Goal: Task Accomplishment & Management: Complete application form

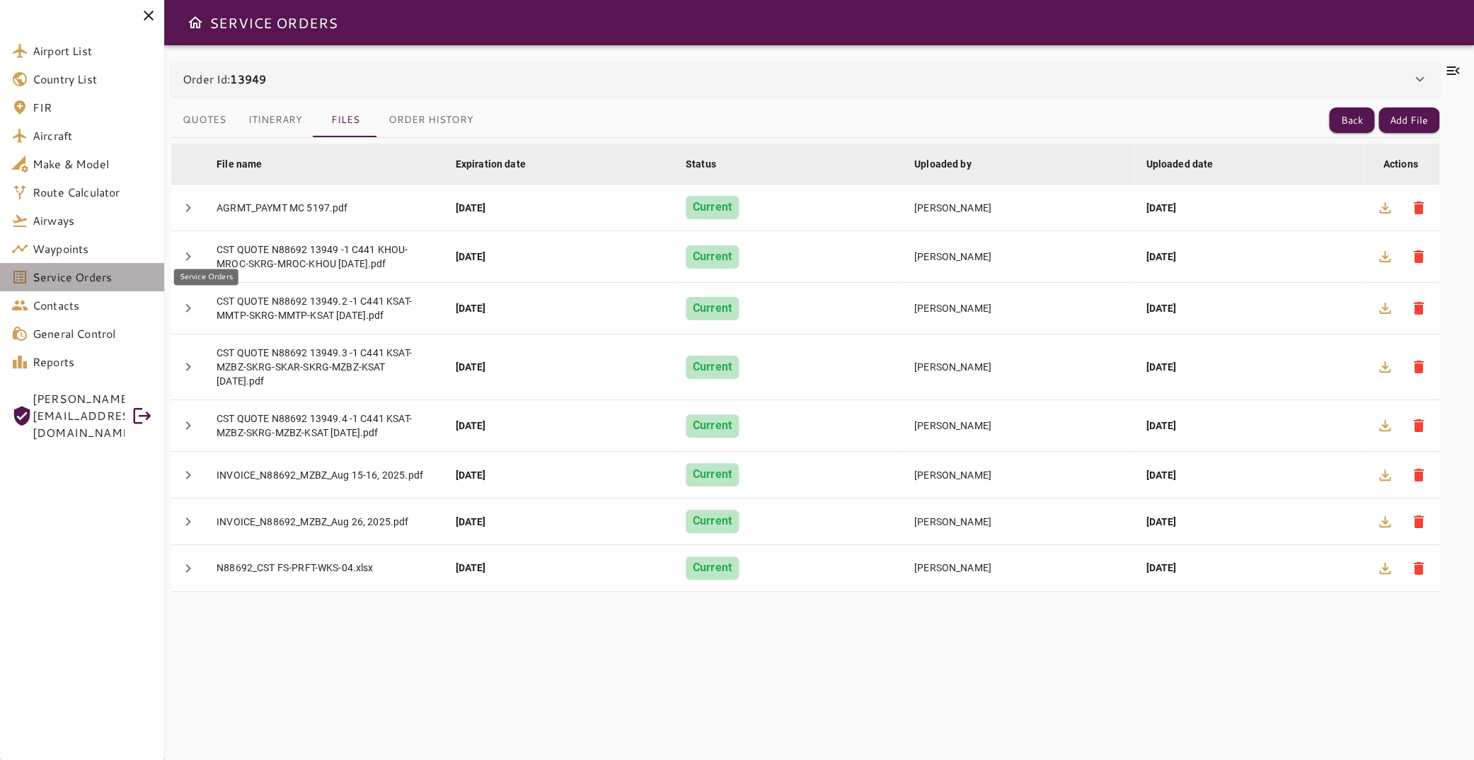
click at [105, 277] on span "Service Orders" at bounding box center [93, 277] width 120 height 17
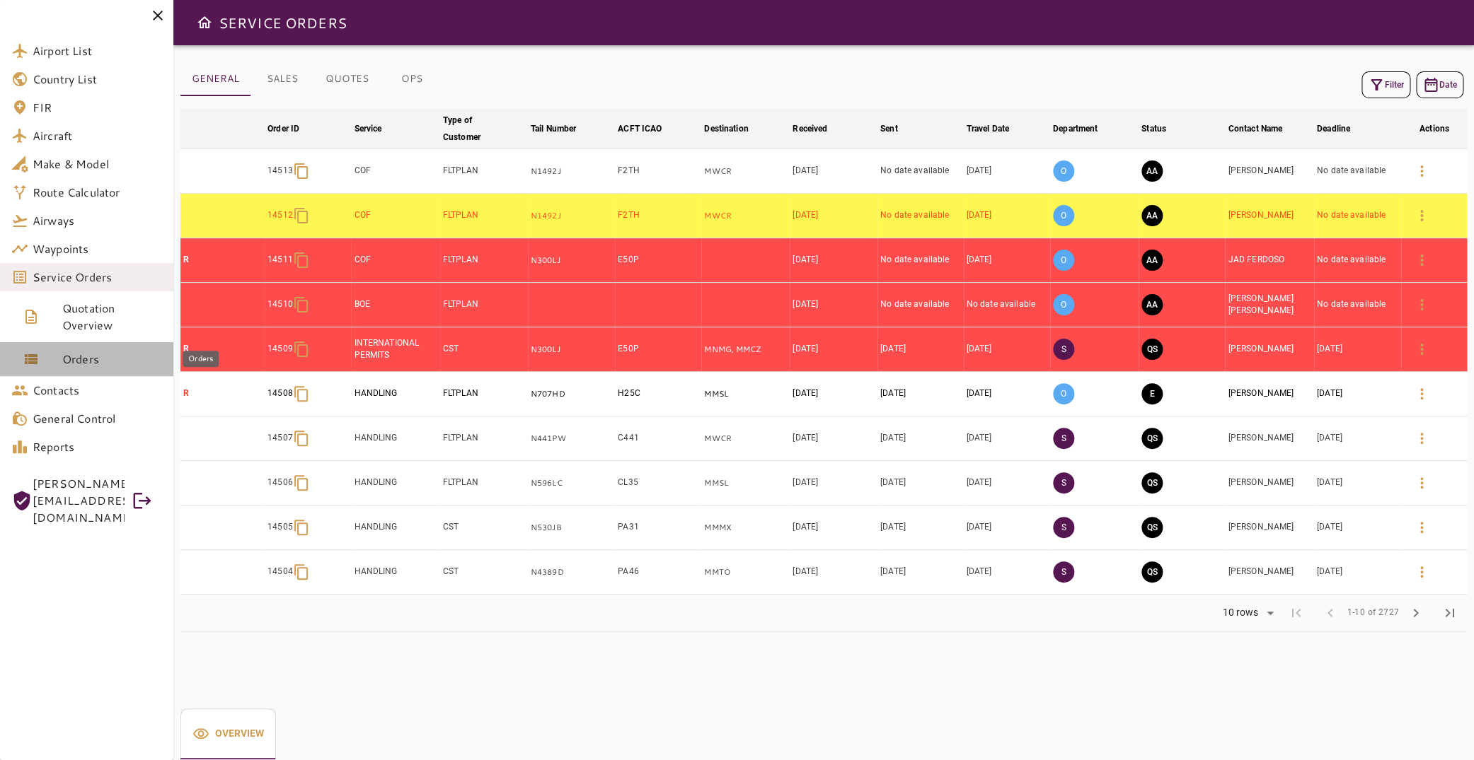
click at [100, 357] on span "Orders" at bounding box center [112, 359] width 100 height 17
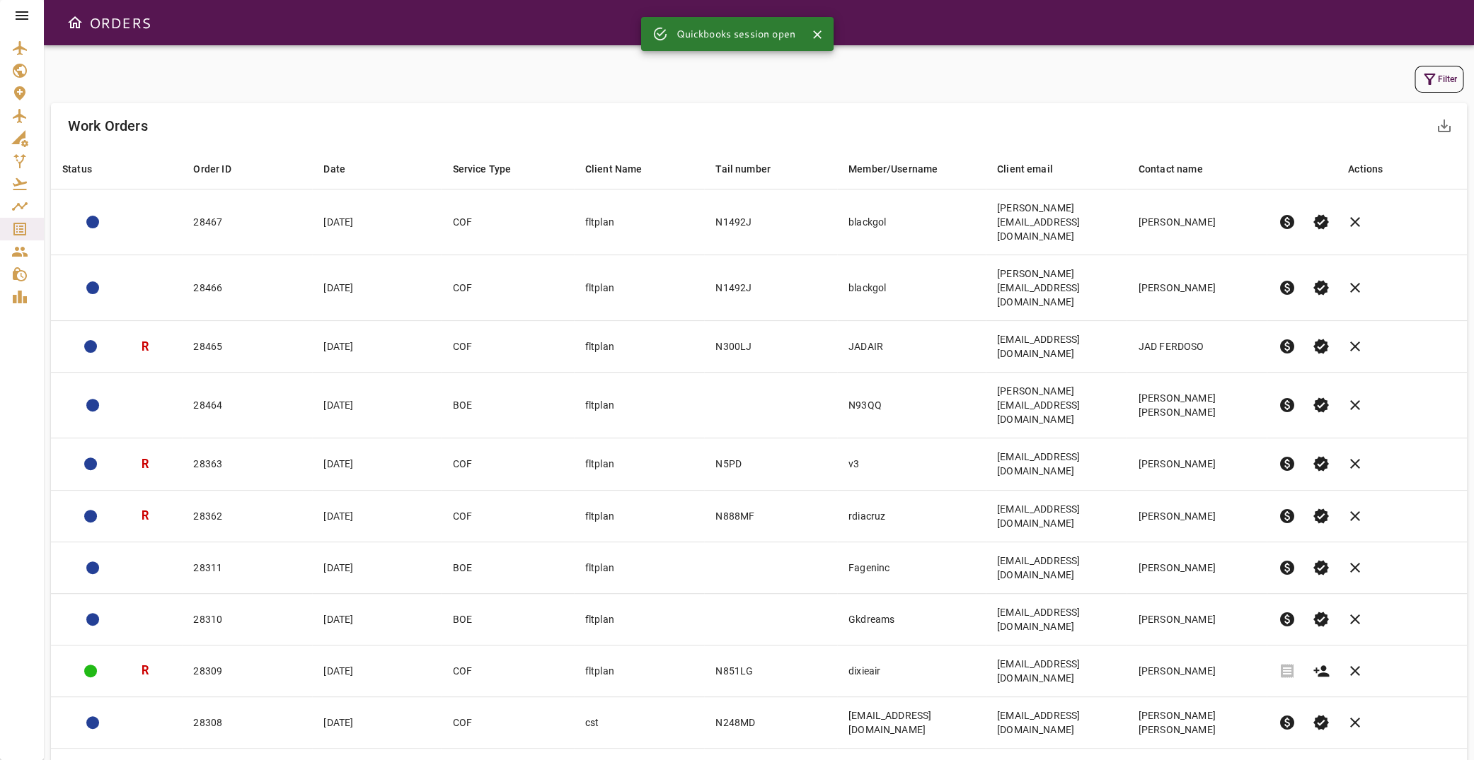
click at [1443, 91] on button "Filter" at bounding box center [1438, 79] width 49 height 27
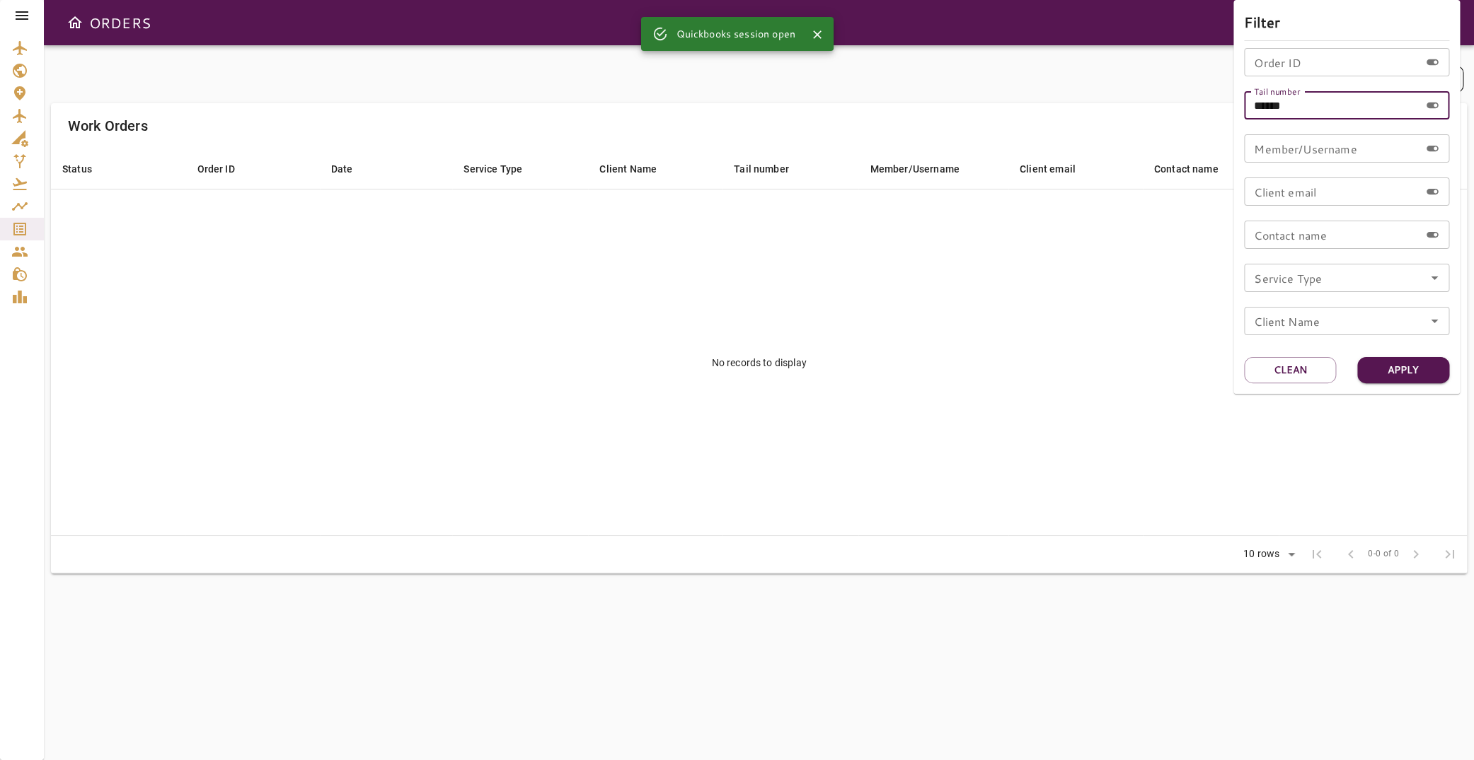
drag, startPoint x: 1254, startPoint y: 100, endPoint x: 1191, endPoint y: 105, distance: 63.1
click at [1244, 105] on input "******" at bounding box center [1331, 105] width 175 height 28
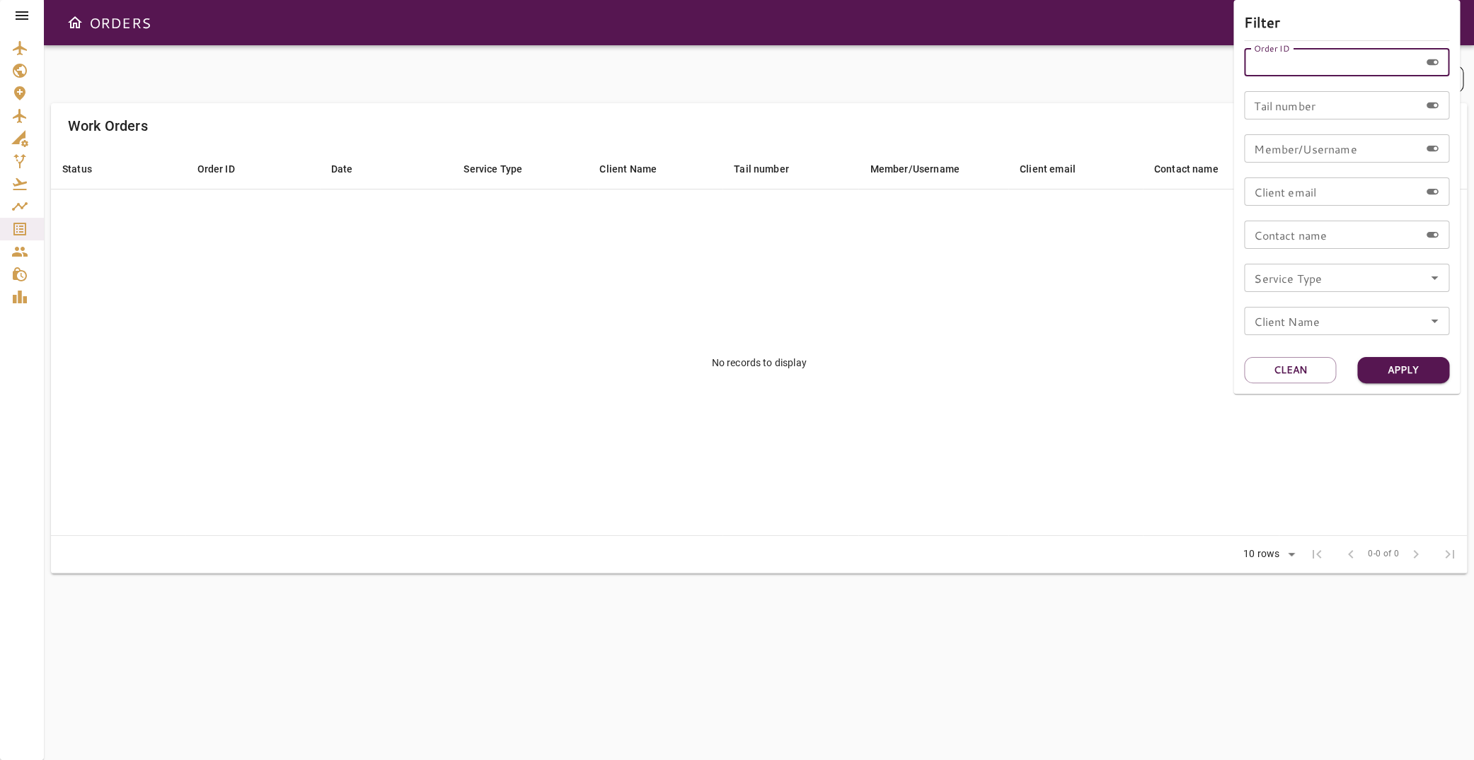
click at [1346, 59] on input "Order ID" at bounding box center [1331, 62] width 175 height 28
type input "*****"
click at [1406, 366] on button "Apply" at bounding box center [1403, 370] width 92 height 26
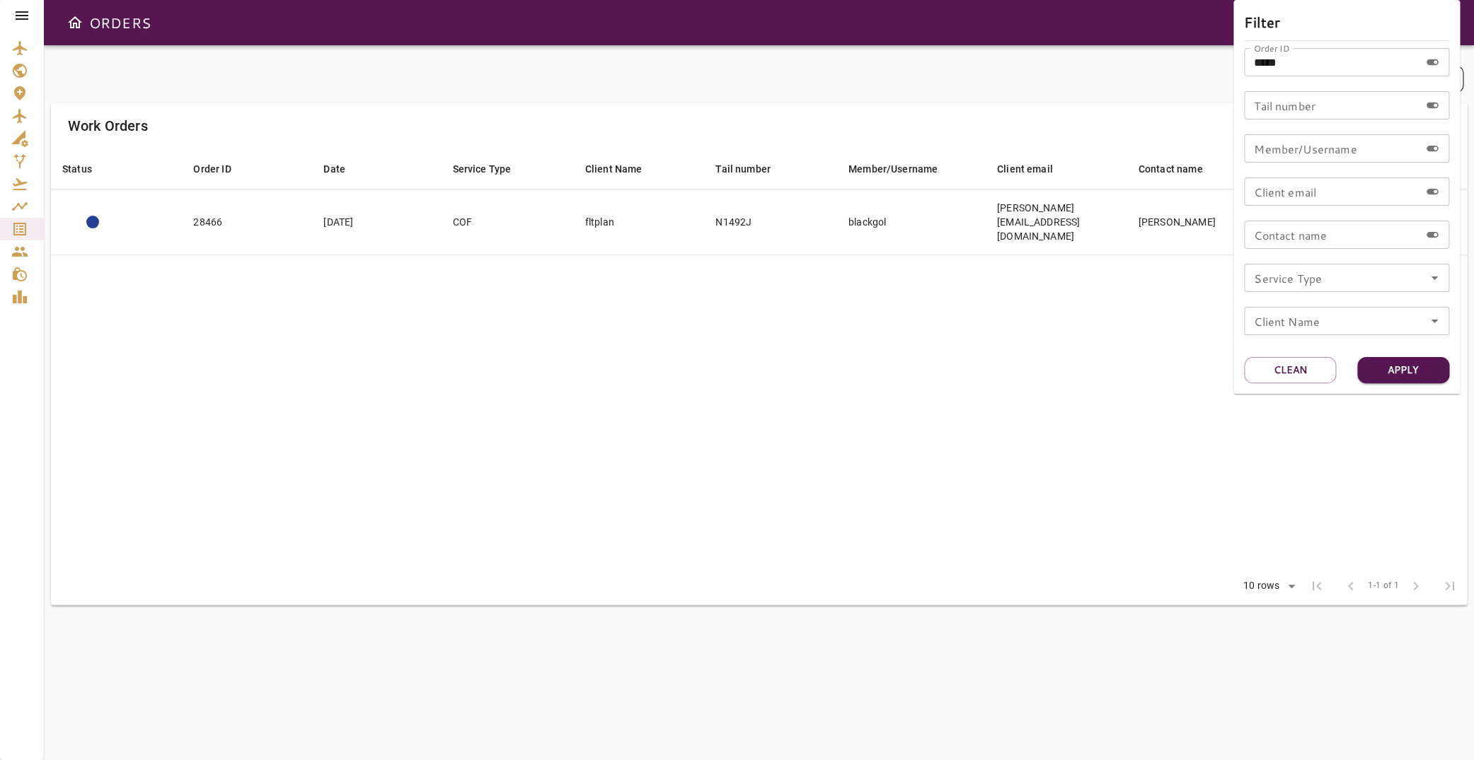
click at [580, 289] on div at bounding box center [737, 380] width 1474 height 760
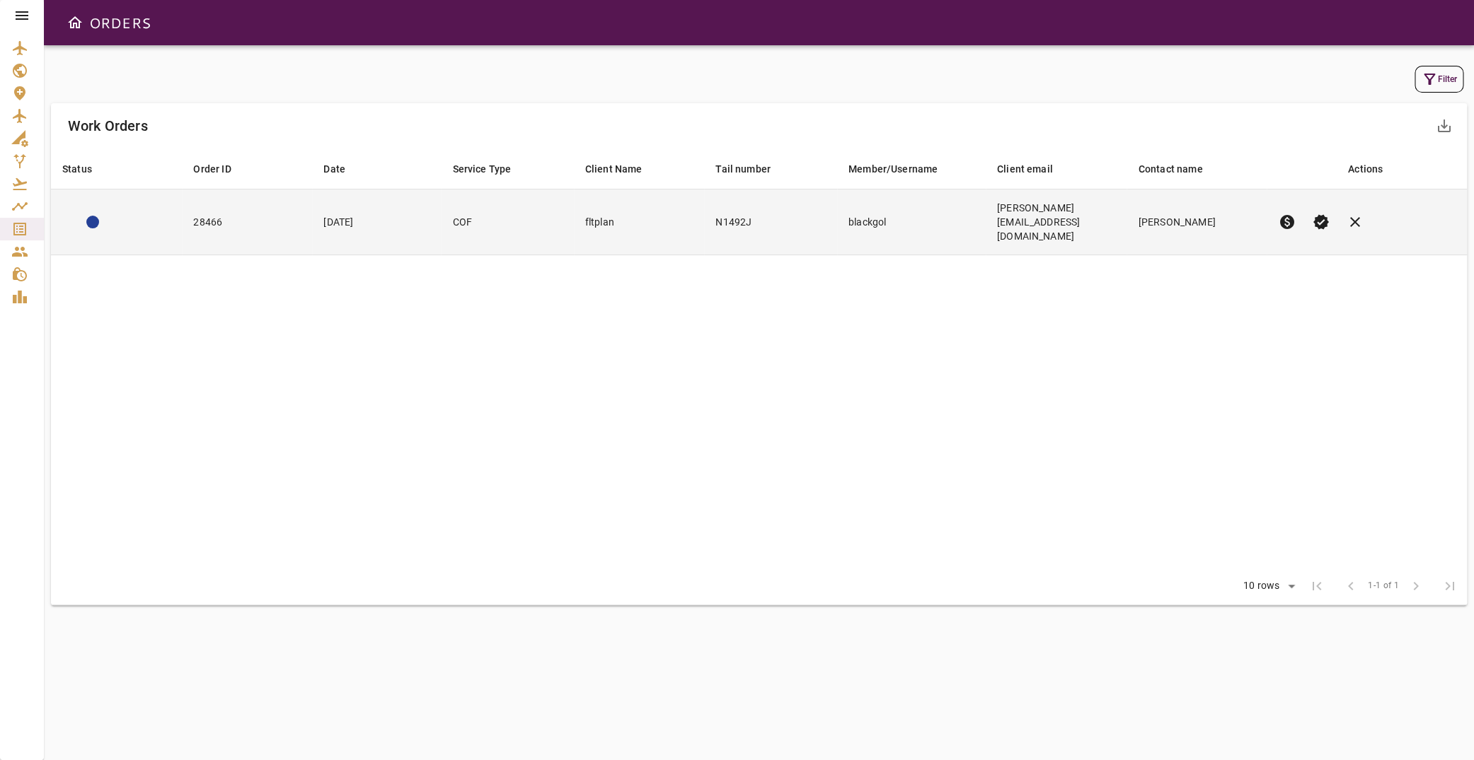
click at [606, 215] on td "fltplan" at bounding box center [639, 223] width 131 height 66
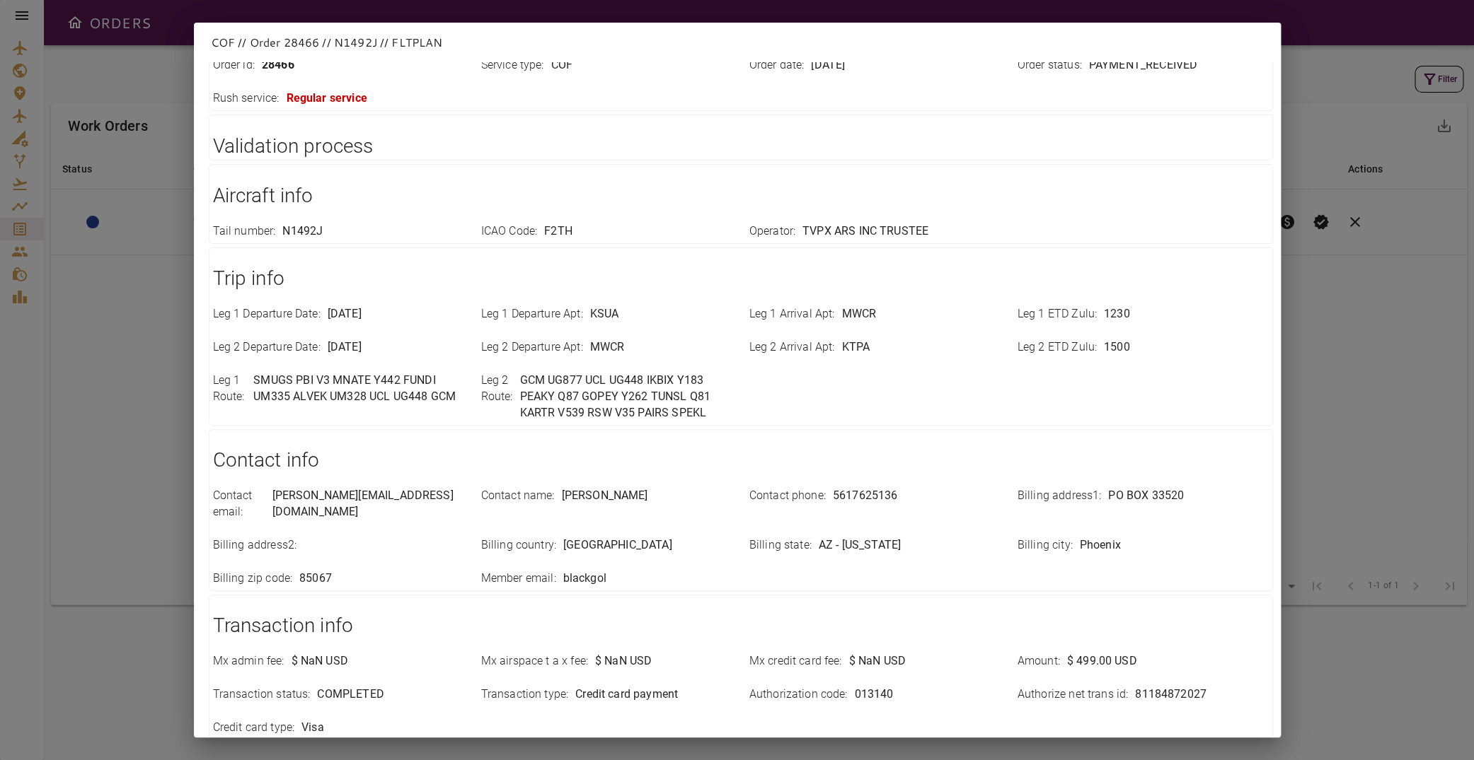
scroll to position [212, 0]
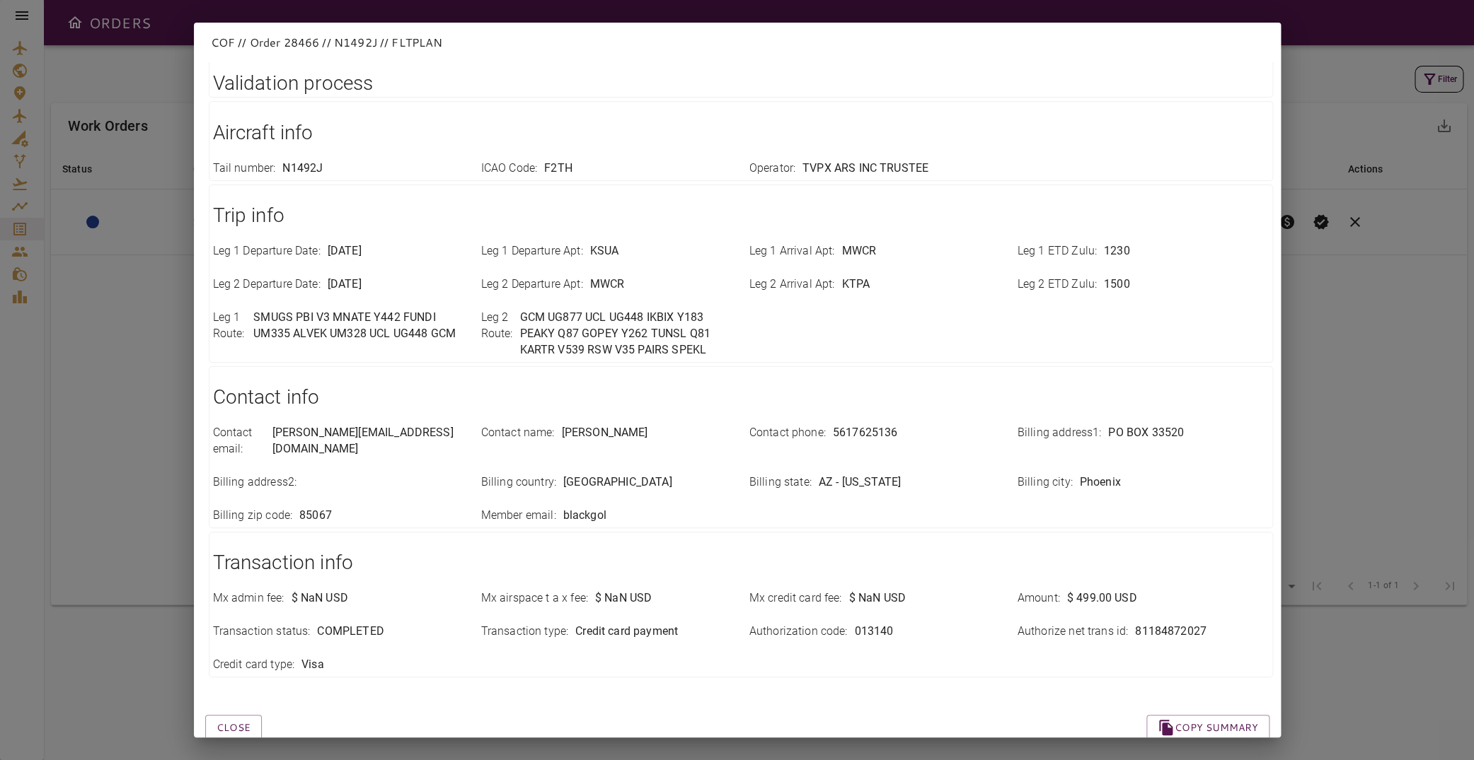
click at [164, 250] on div "COF // Order 28466 // N1492J // FLTPLAN Close Copy summary Order info Order id …" at bounding box center [737, 380] width 1474 height 760
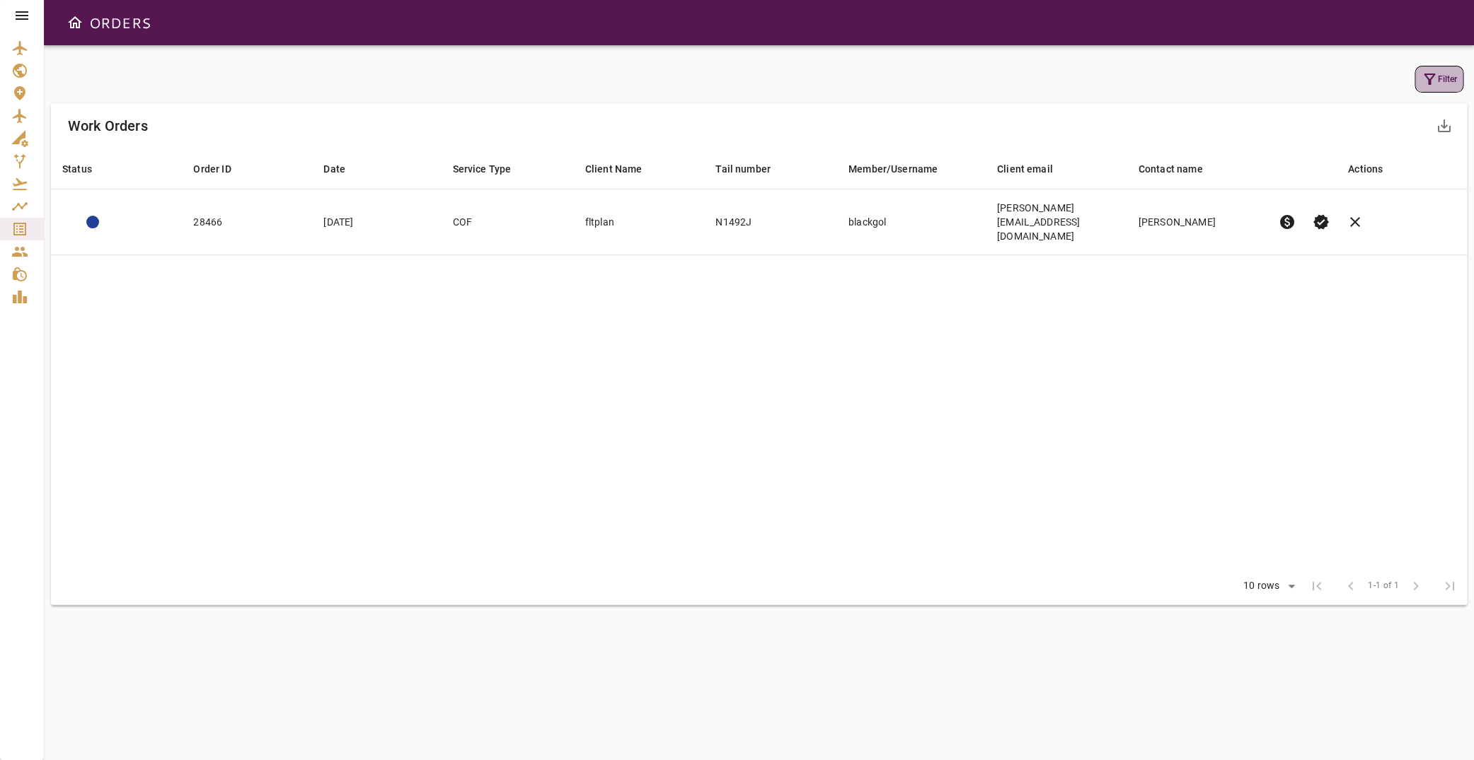
click at [1438, 78] on button "Filter" at bounding box center [1438, 79] width 49 height 27
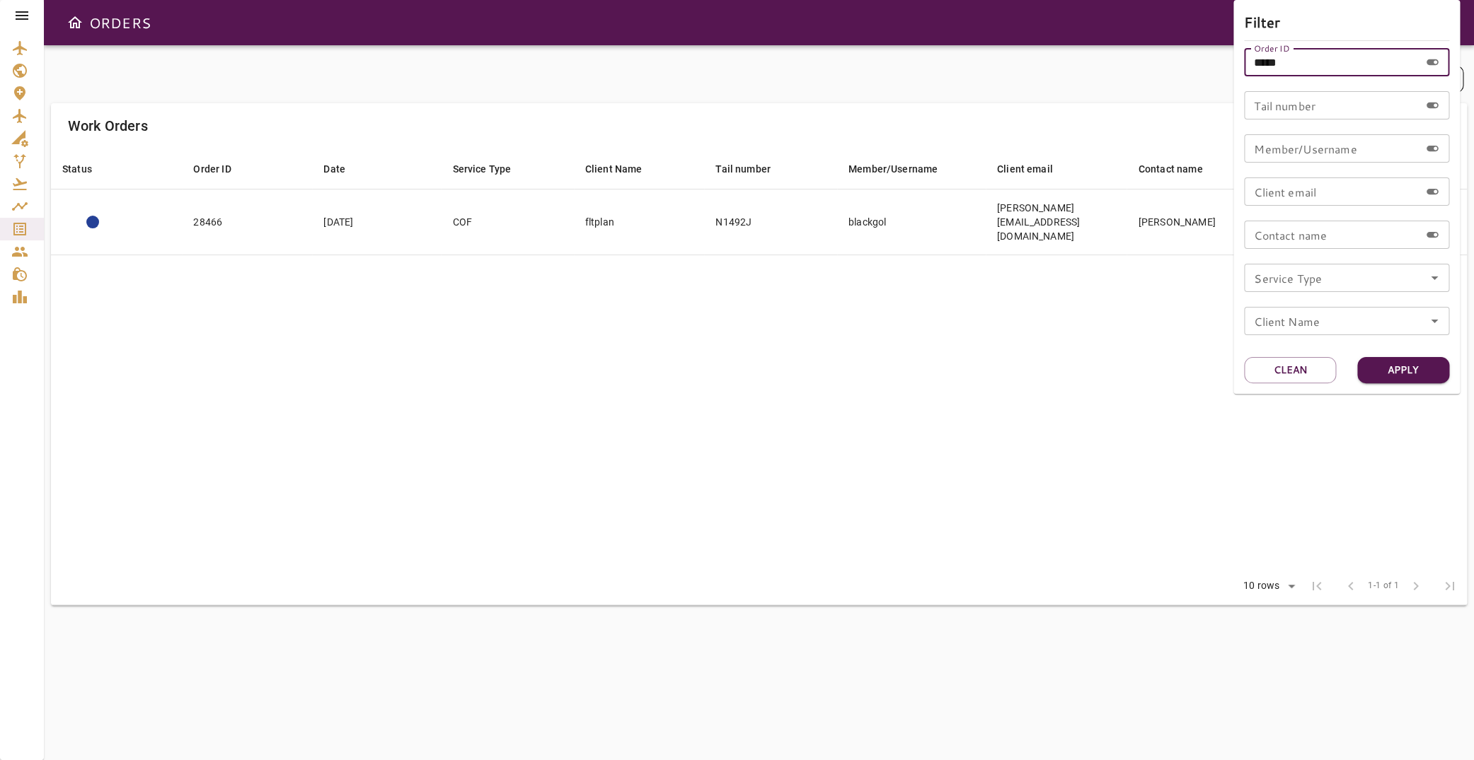
drag, startPoint x: 1220, startPoint y: 57, endPoint x: 1200, endPoint y: 57, distance: 19.1
click at [1244, 57] on input "*****" at bounding box center [1331, 62] width 175 height 28
click at [1300, 110] on input "Tail number" at bounding box center [1331, 105] width 175 height 28
type input "******"
click at [1397, 368] on button "Apply" at bounding box center [1403, 370] width 92 height 26
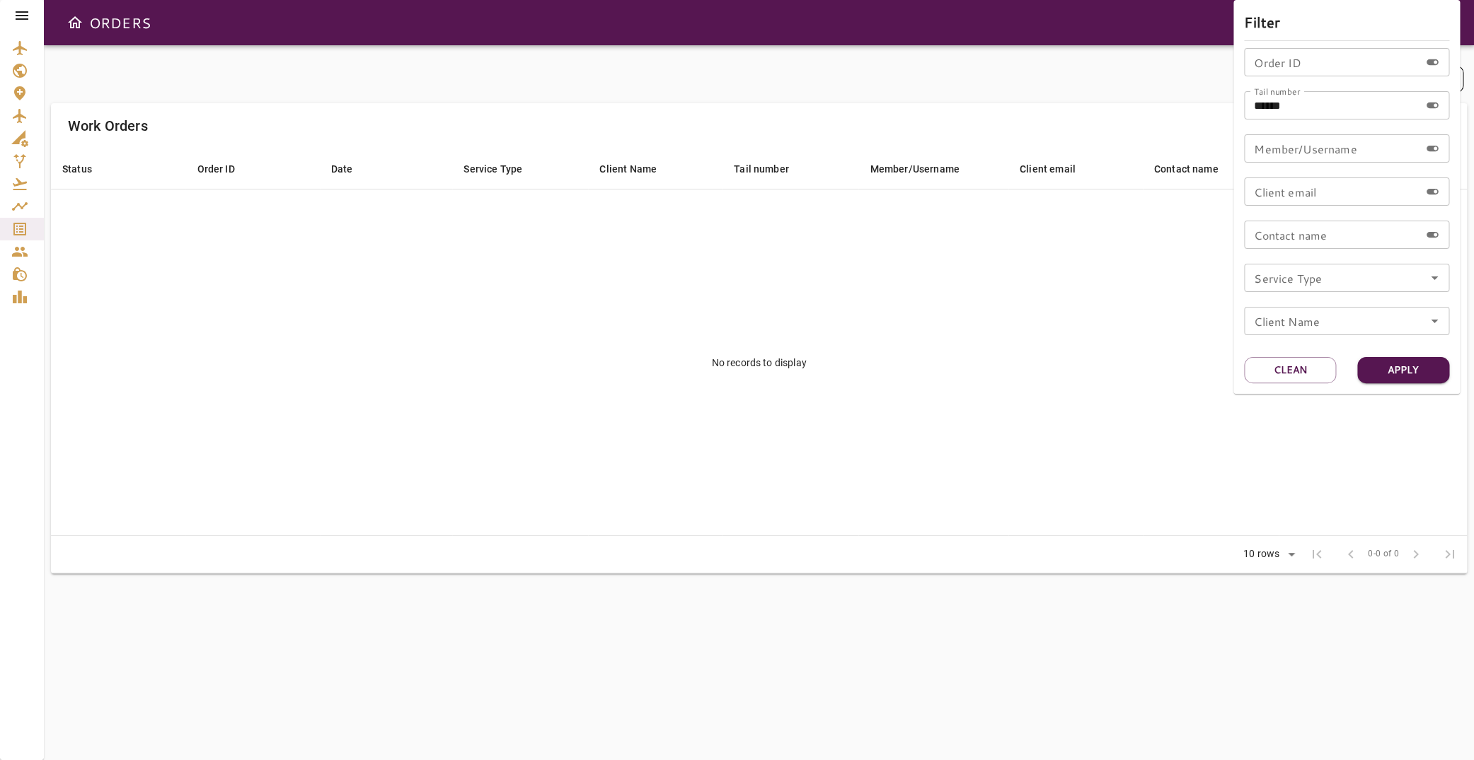
click at [248, 278] on div at bounding box center [737, 380] width 1474 height 760
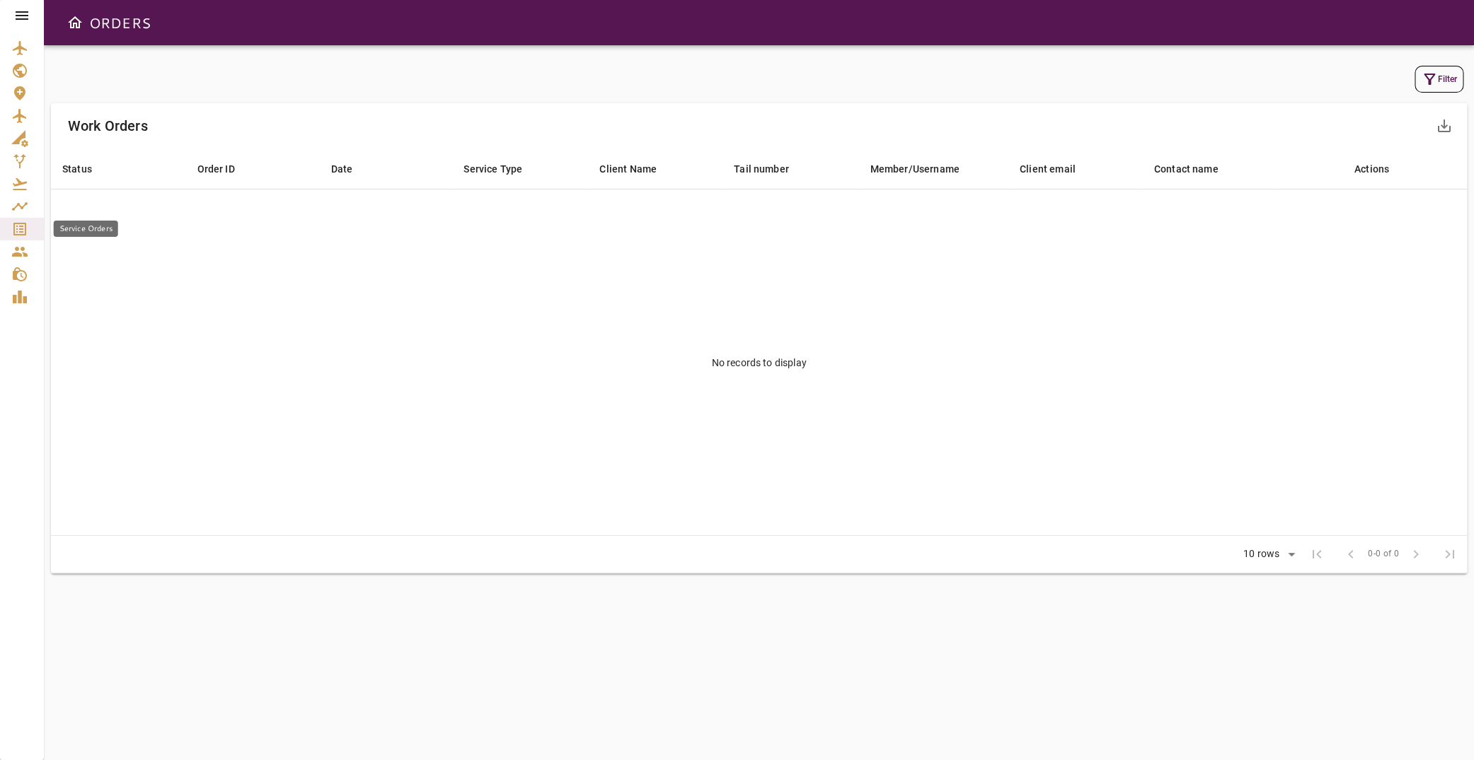
click at [16, 233] on icon "Service Orders" at bounding box center [19, 229] width 17 height 17
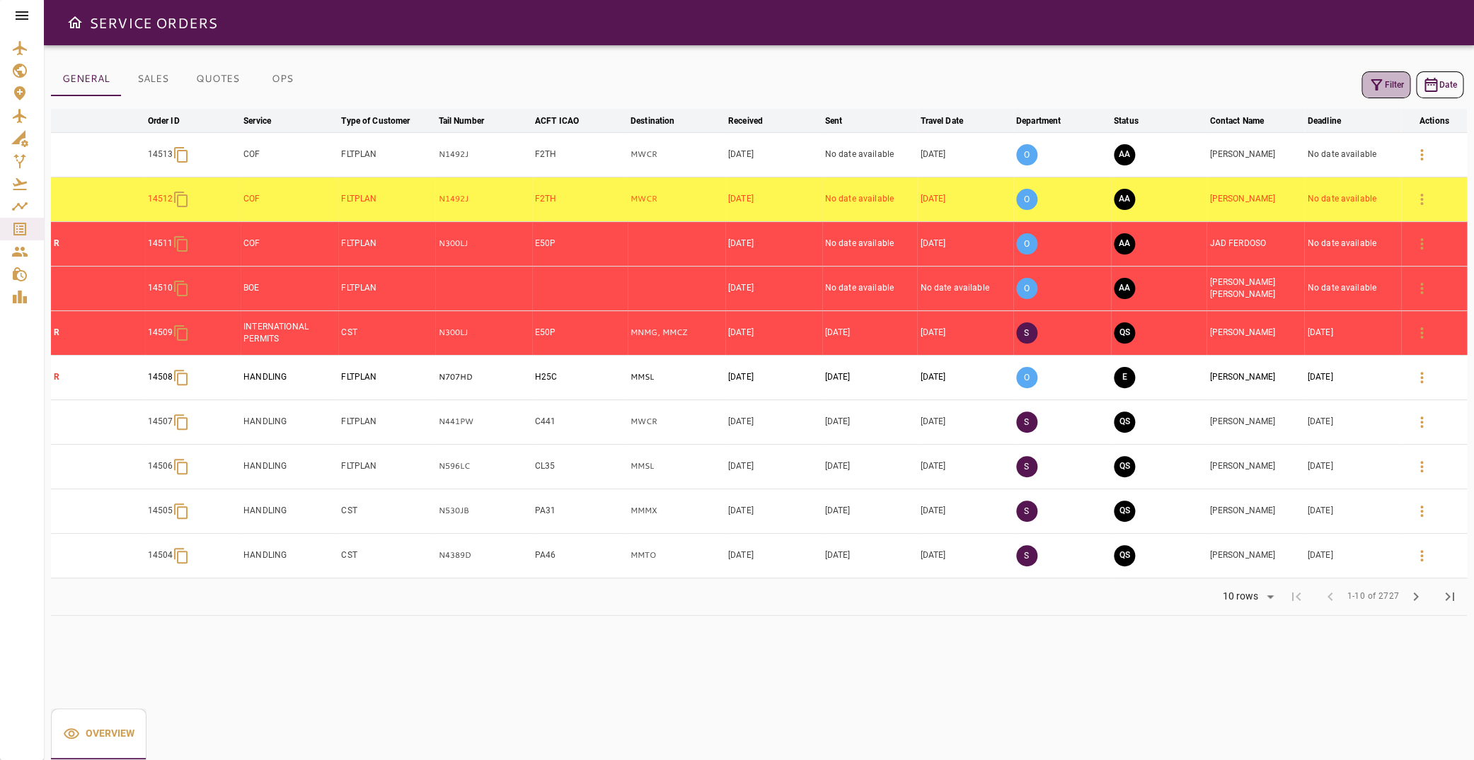
click at [1390, 82] on button "Filter" at bounding box center [1385, 84] width 49 height 27
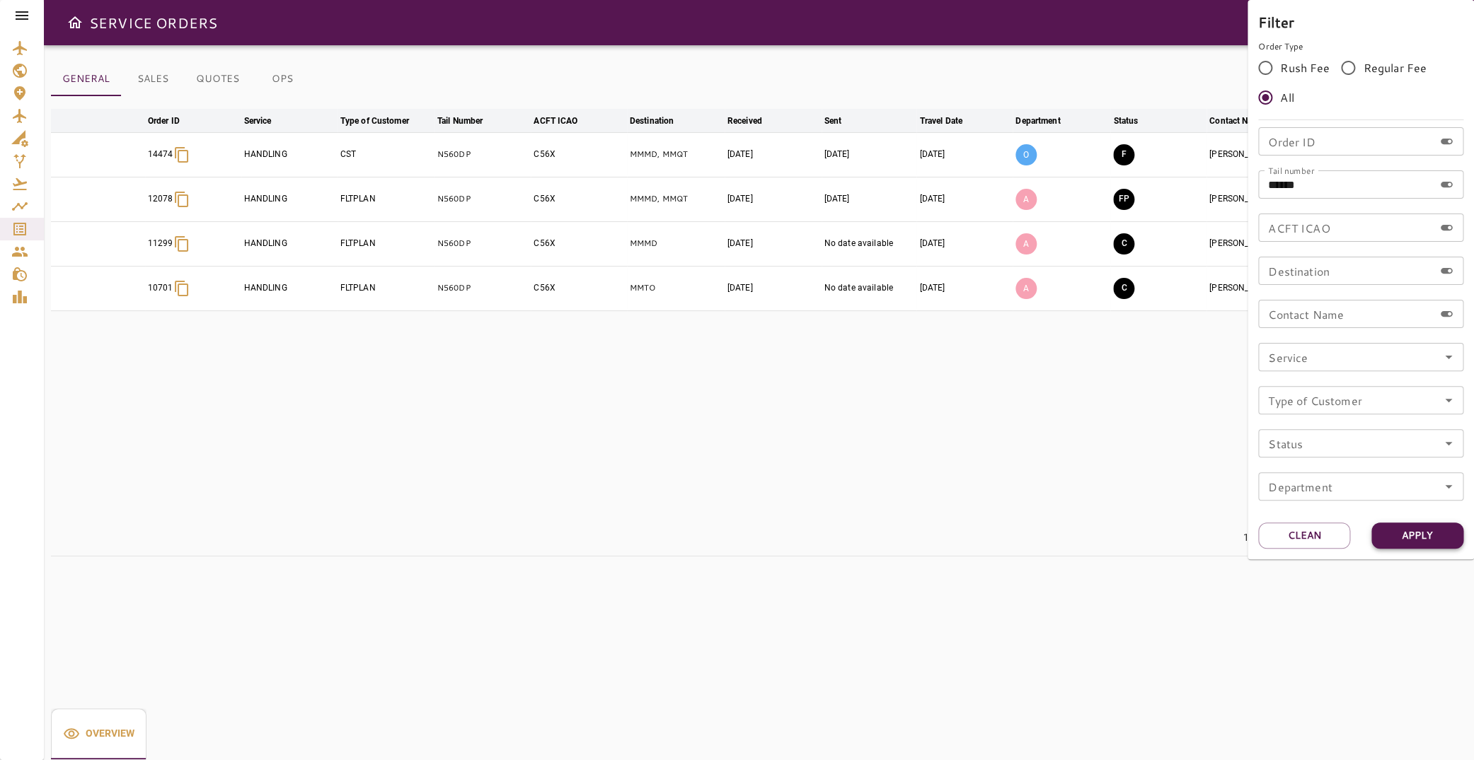
click at [1413, 535] on button "Apply" at bounding box center [1417, 536] width 92 height 26
click at [760, 386] on div at bounding box center [737, 380] width 1474 height 760
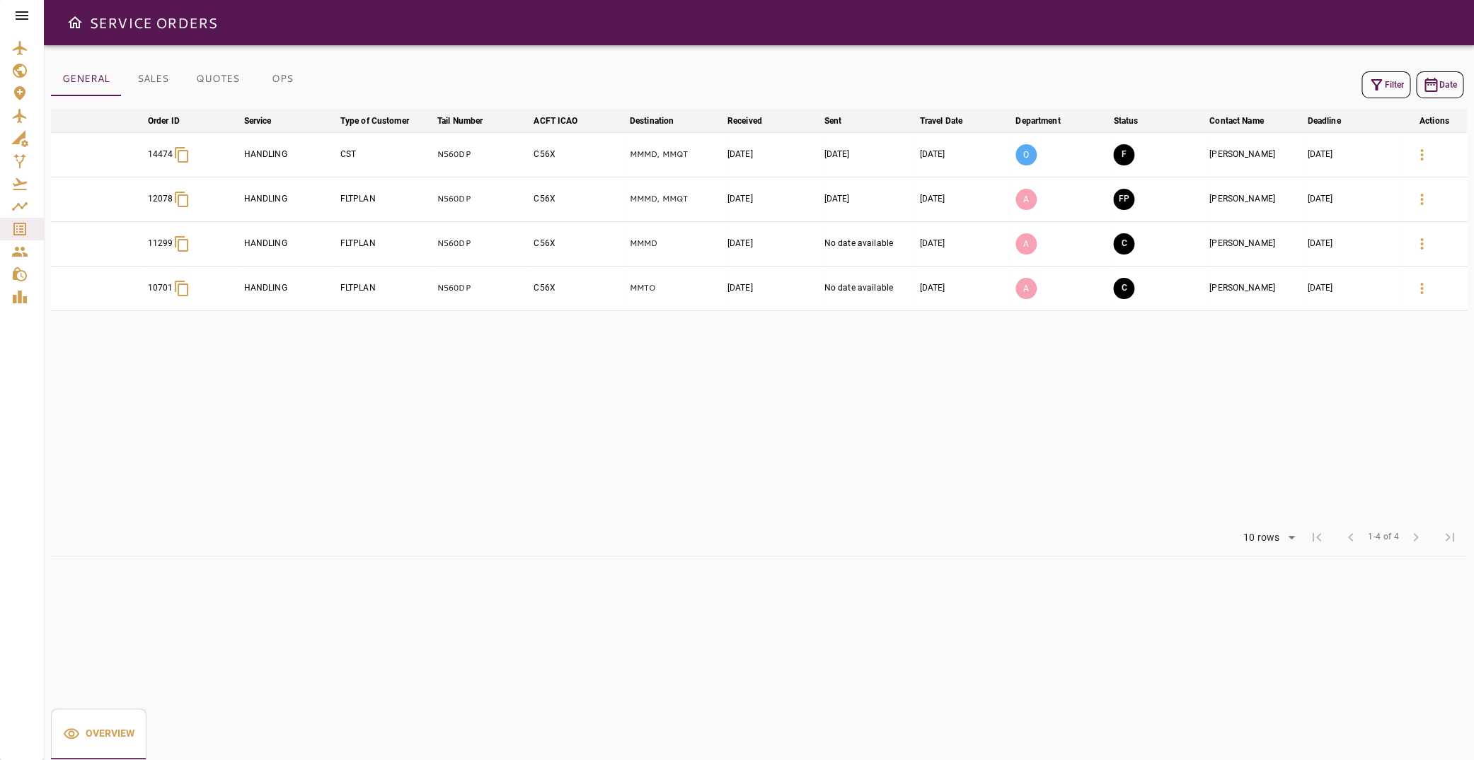
click at [1413, 153] on icon "button" at bounding box center [1421, 154] width 17 height 17
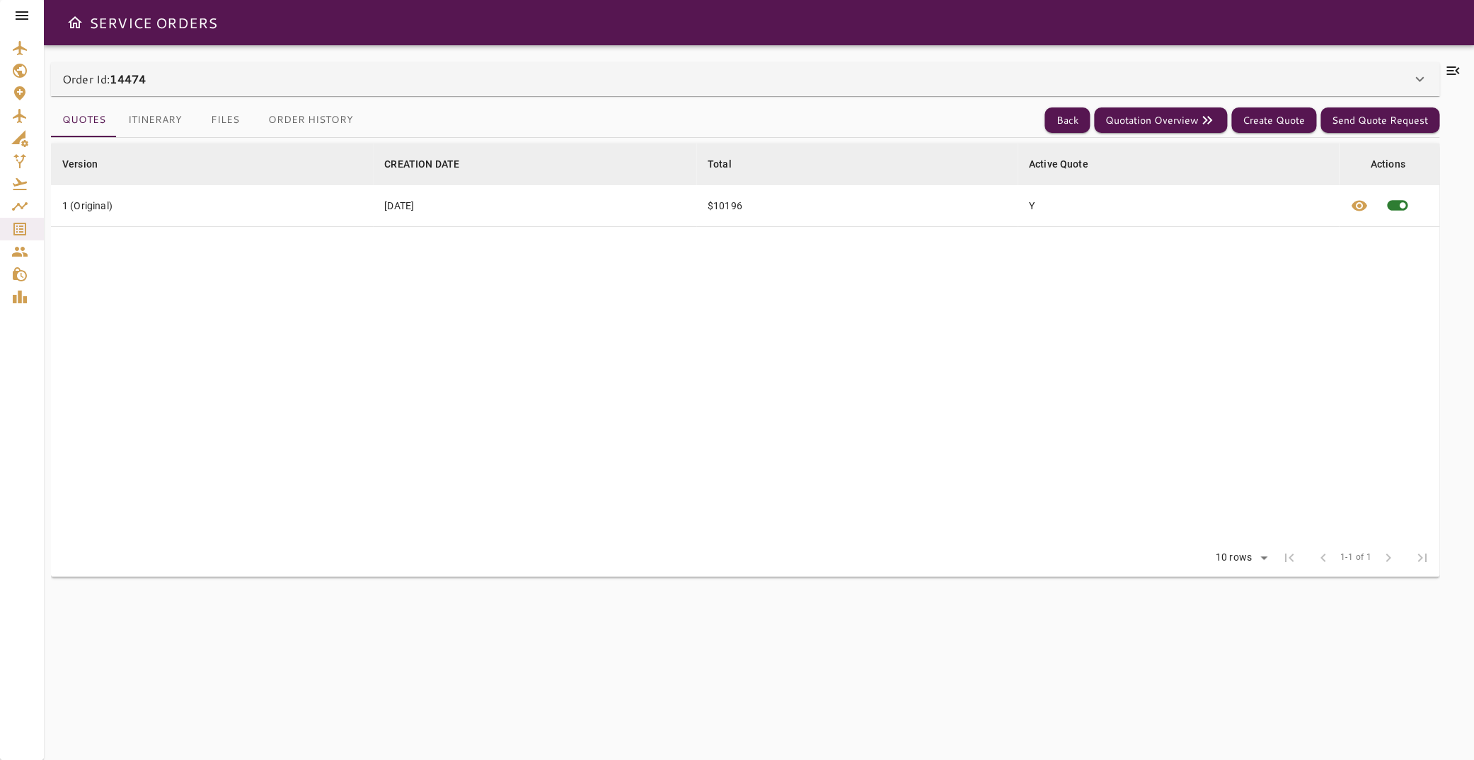
click at [154, 119] on button "Itinerary" at bounding box center [155, 120] width 76 height 34
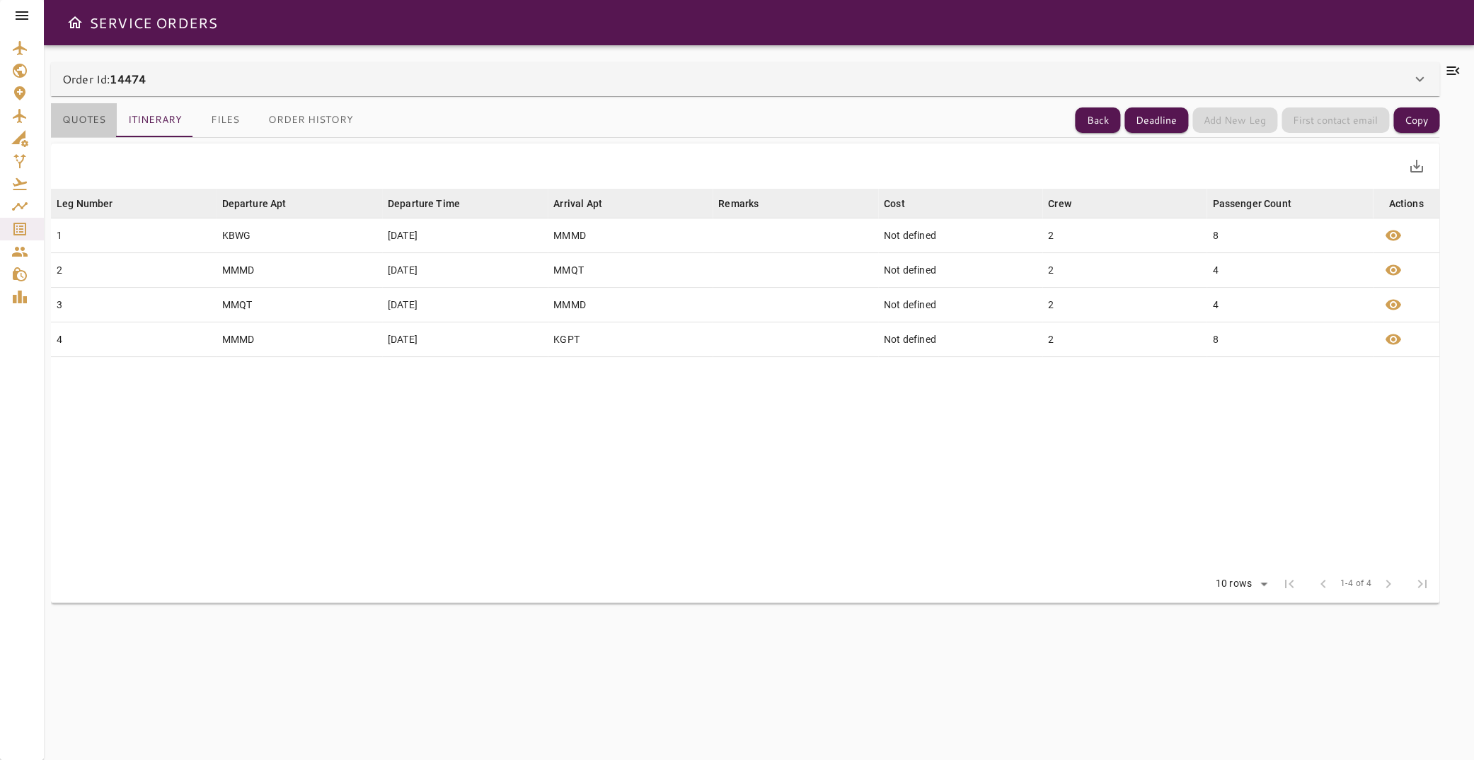
click at [92, 123] on button "Quotes" at bounding box center [84, 120] width 66 height 34
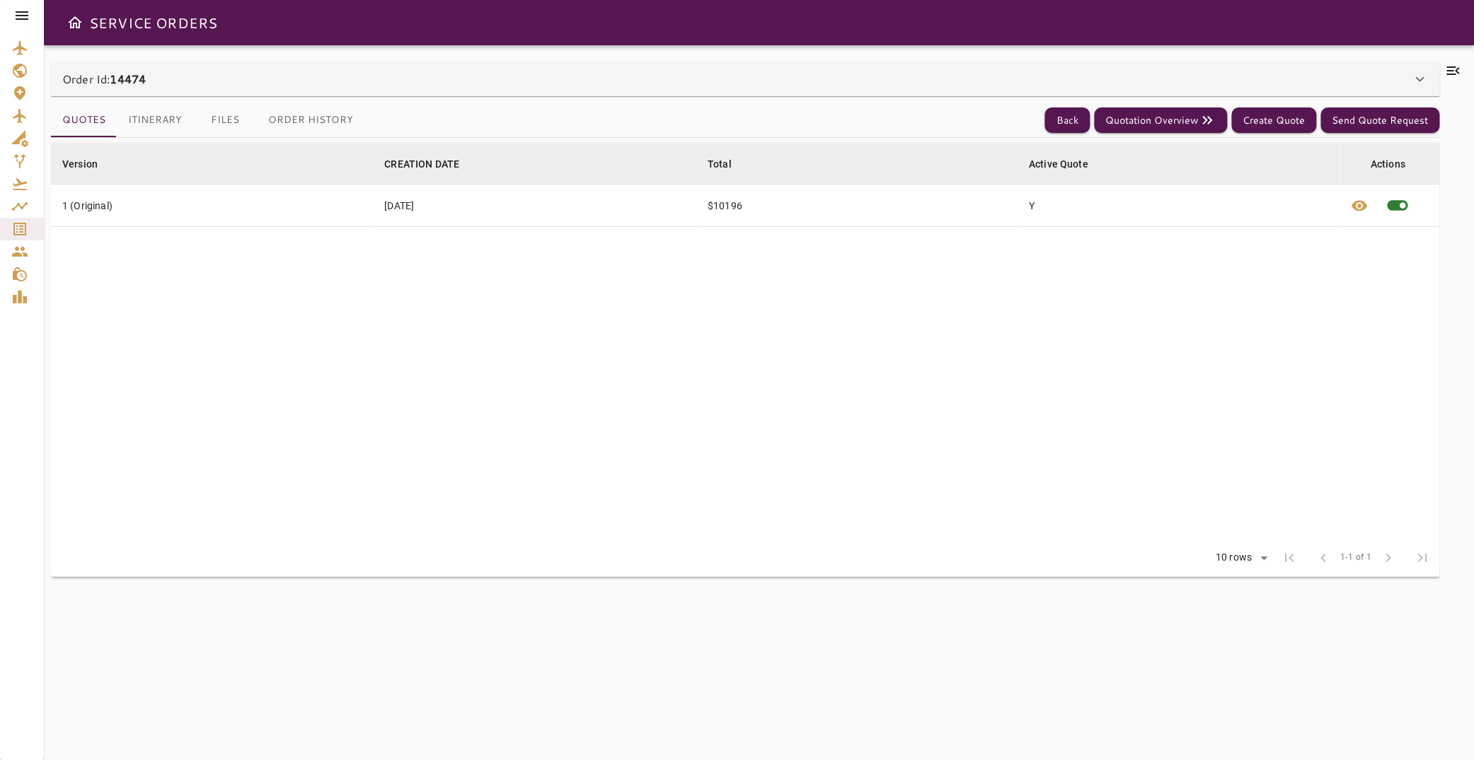
click at [133, 122] on button "Itinerary" at bounding box center [155, 120] width 76 height 34
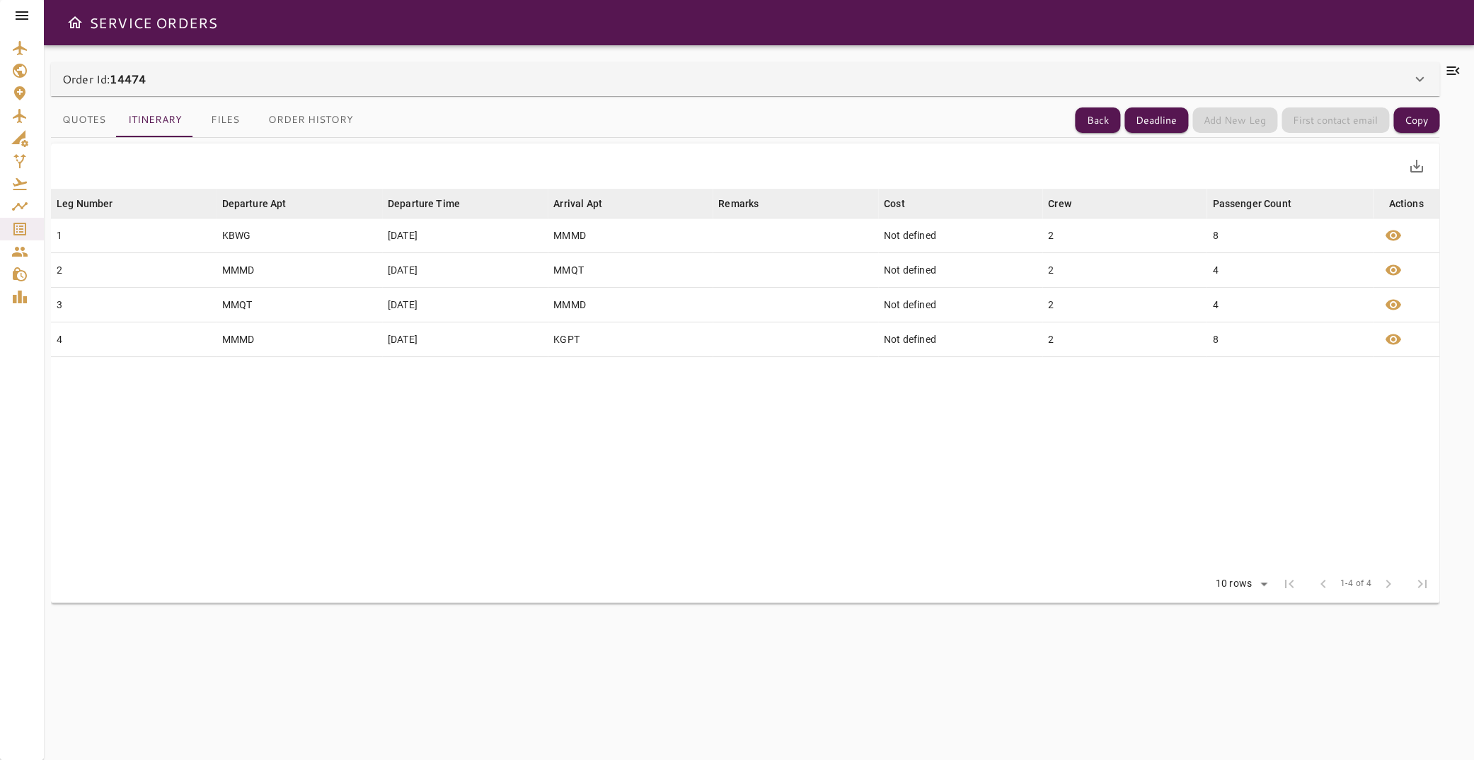
click at [84, 121] on button "Quotes" at bounding box center [84, 120] width 66 height 34
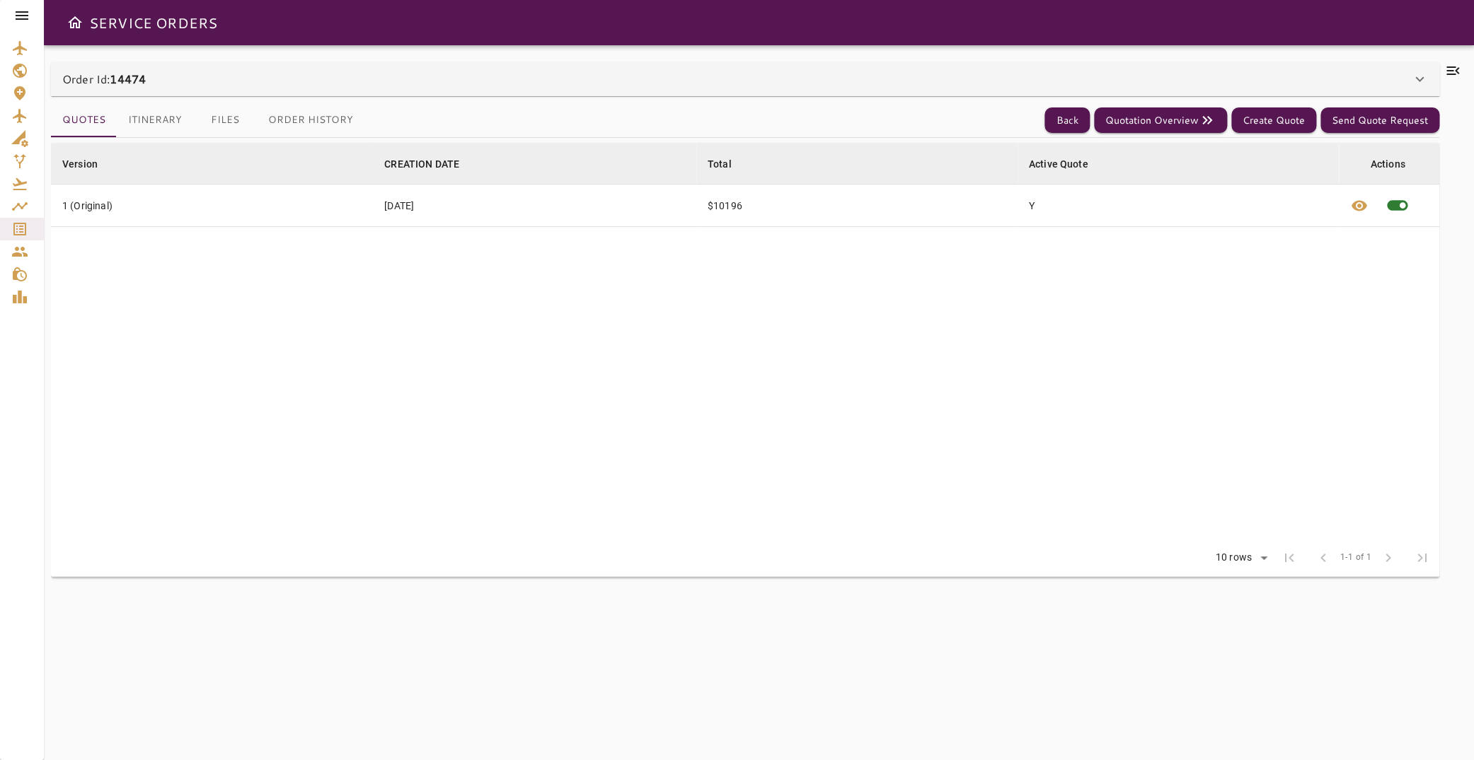
click at [318, 129] on button "Order History" at bounding box center [311, 120] width 108 height 34
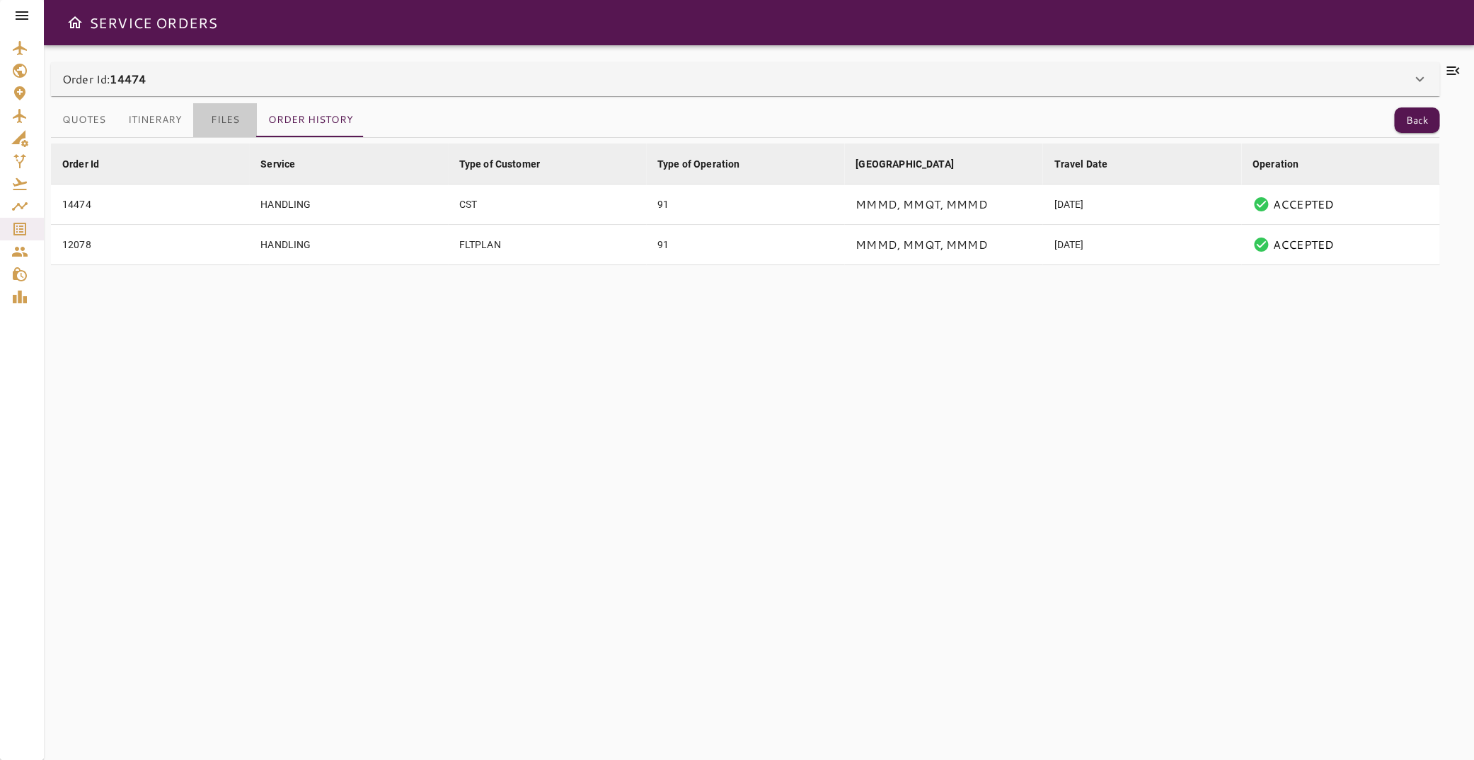
click at [220, 122] on button "Files" at bounding box center [225, 120] width 64 height 34
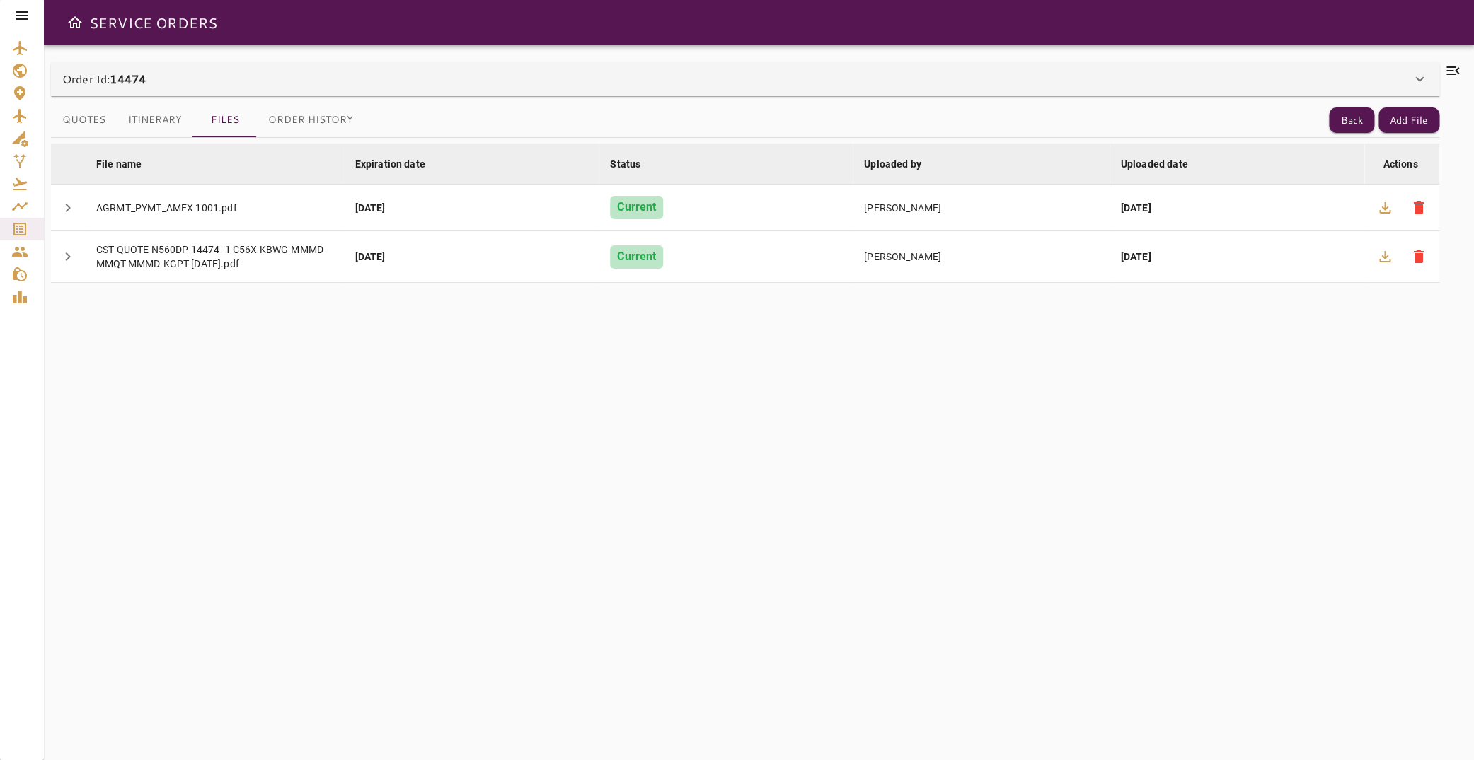
click at [90, 123] on button "Quotes" at bounding box center [84, 120] width 66 height 34
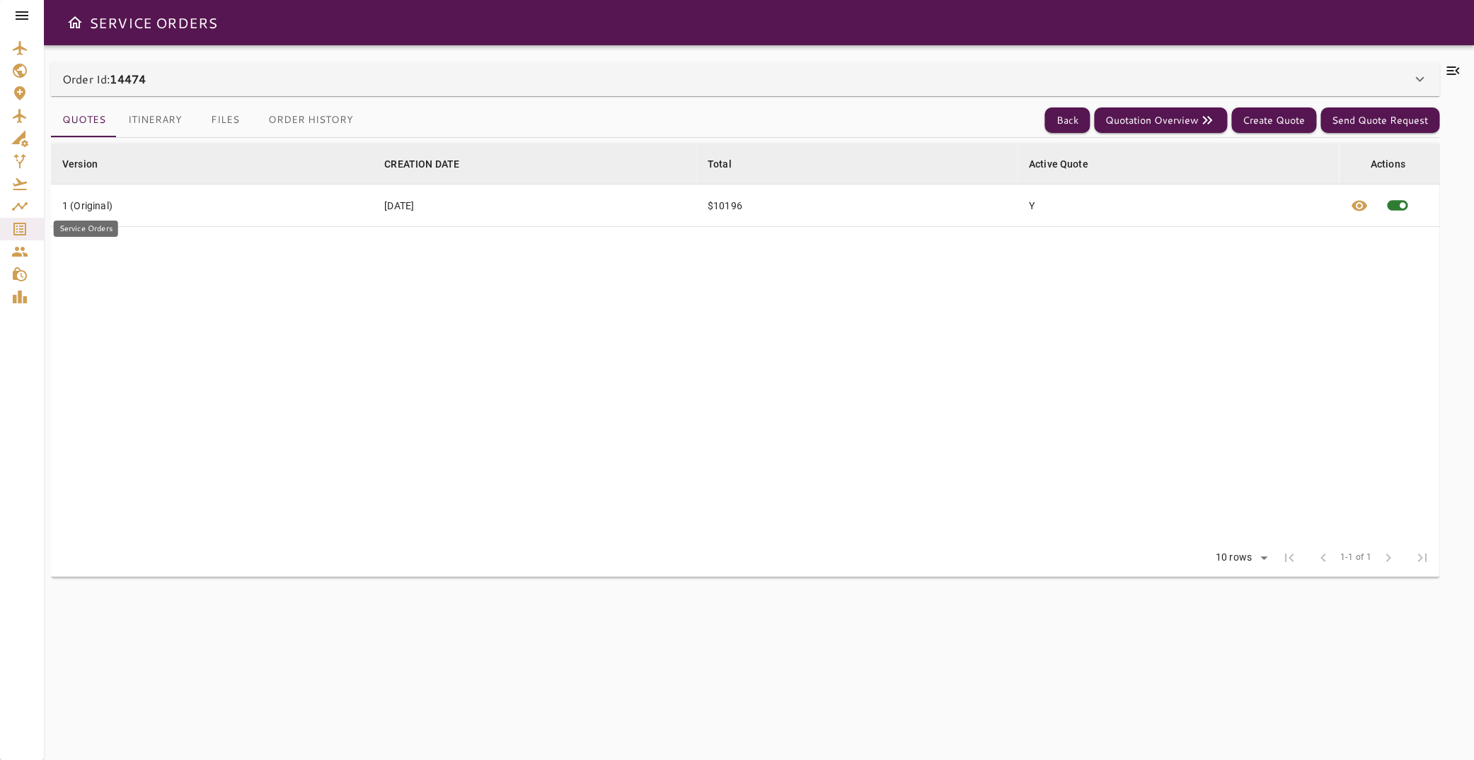
click at [13, 231] on icon "Service Orders" at bounding box center [19, 229] width 17 height 17
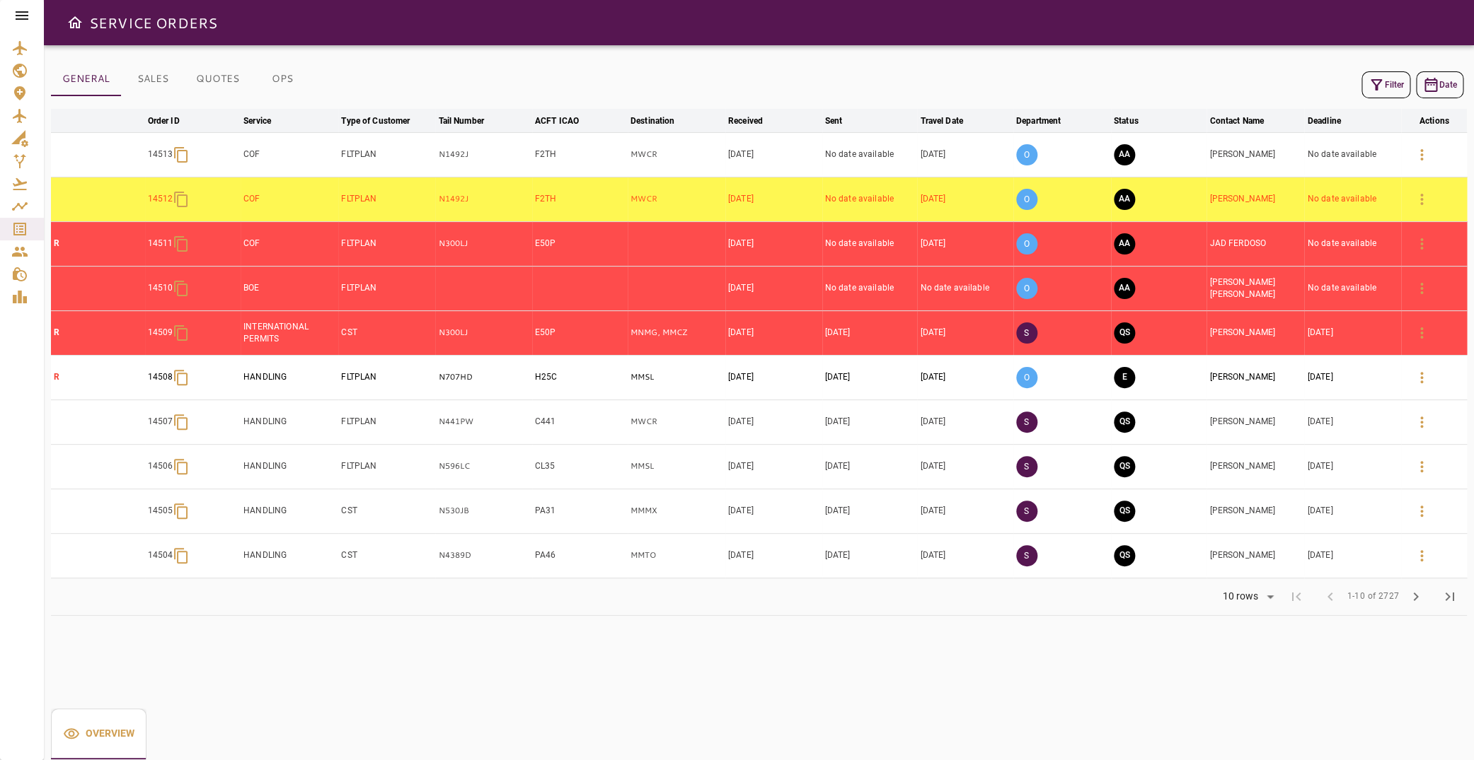
click at [1377, 87] on button "Filter" at bounding box center [1385, 84] width 49 height 27
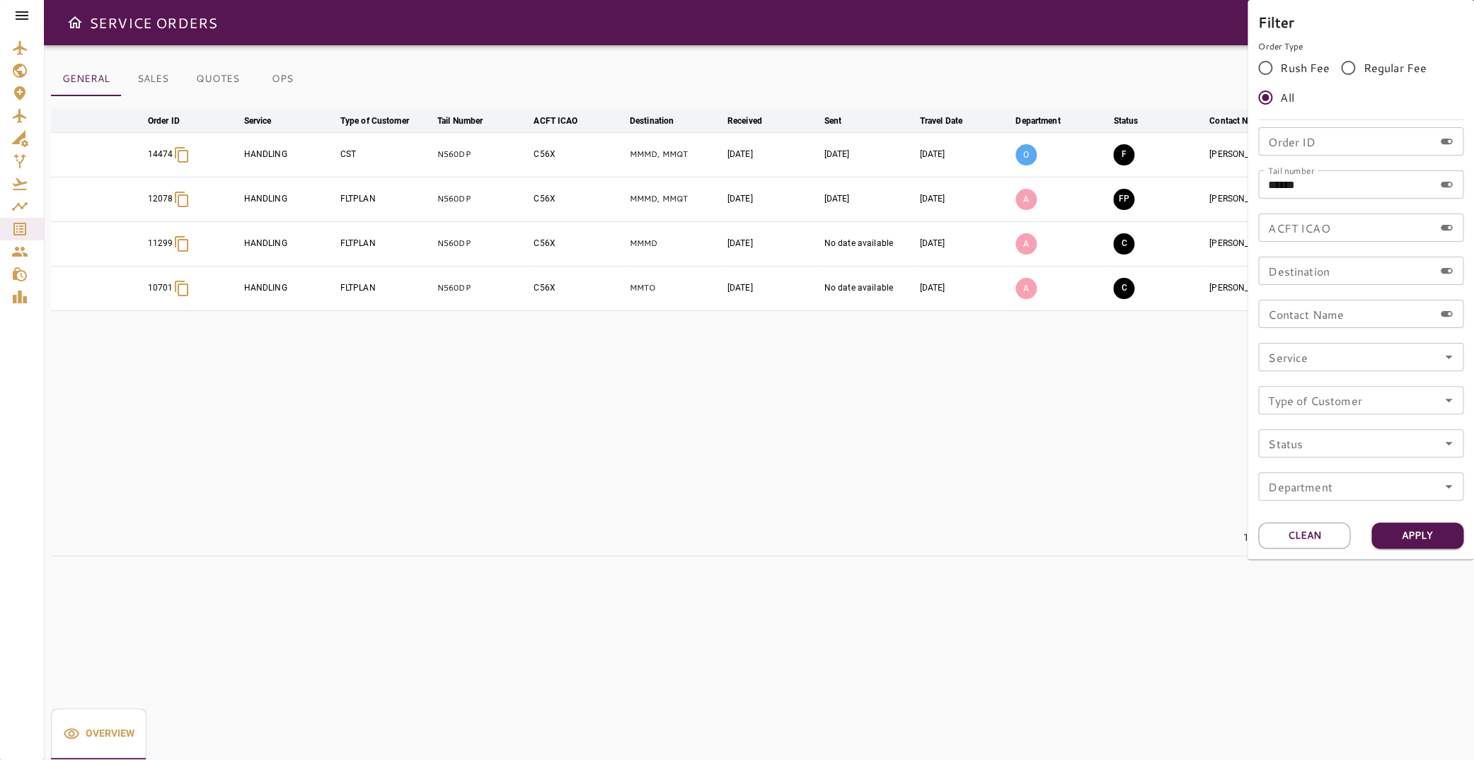
drag, startPoint x: 1324, startPoint y: 183, endPoint x: 949, endPoint y: 186, distance: 374.9
click at [1258, 184] on input "******" at bounding box center [1345, 184] width 175 height 28
type input "****"
click at [1421, 542] on button "Apply" at bounding box center [1417, 536] width 92 height 26
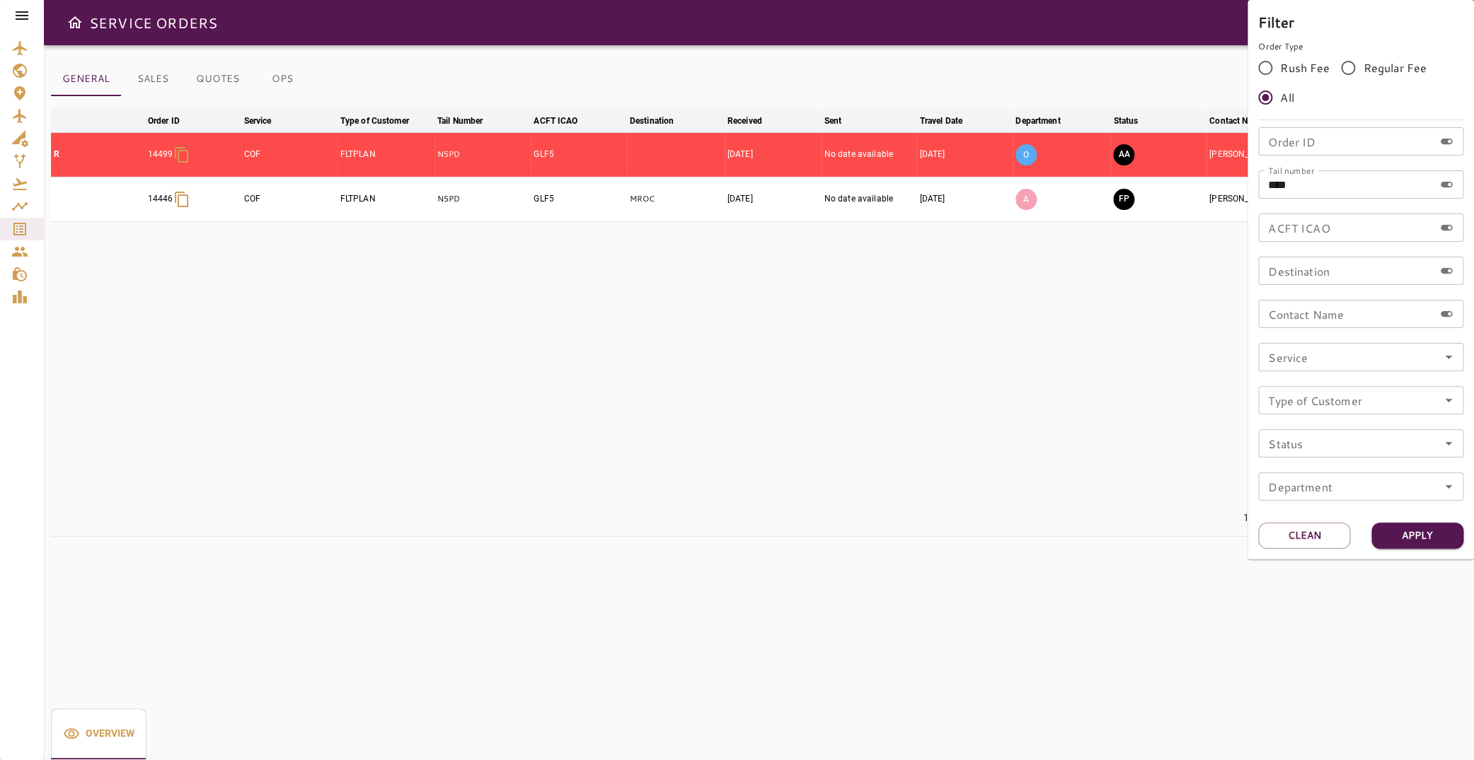
click at [735, 352] on div at bounding box center [737, 380] width 1474 height 760
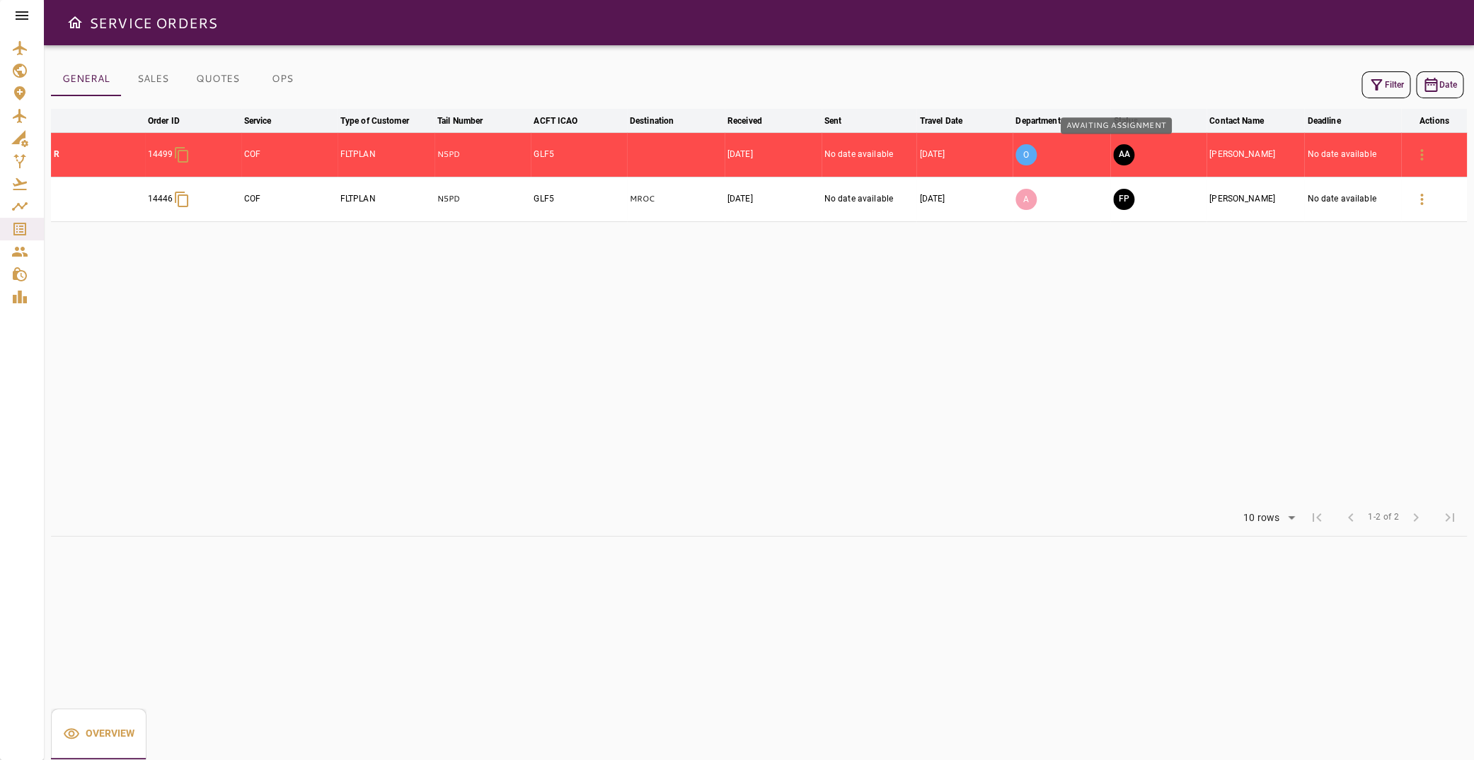
click at [1113, 152] on button "AA" at bounding box center [1123, 154] width 21 height 21
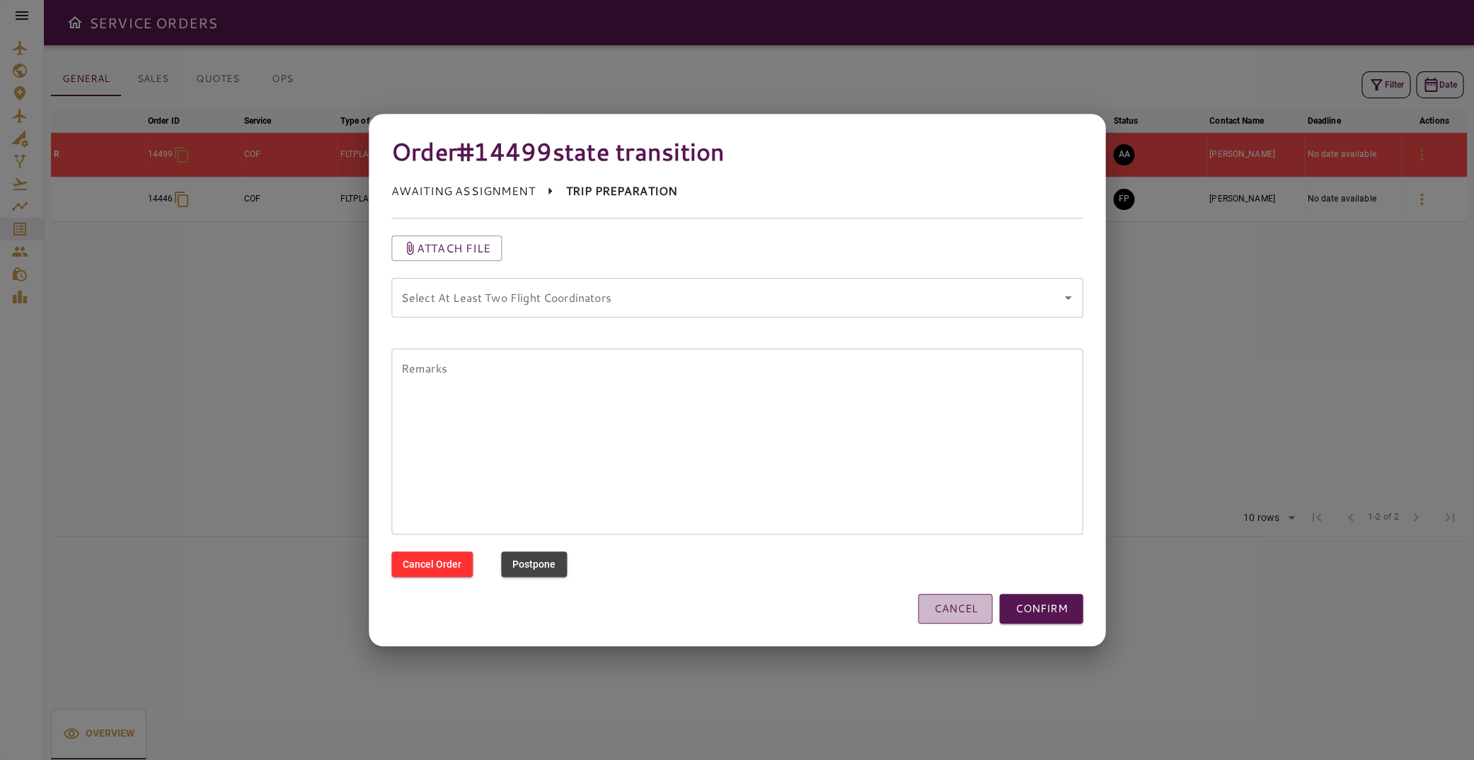
click at [968, 612] on button "CANCEL" at bounding box center [954, 609] width 74 height 30
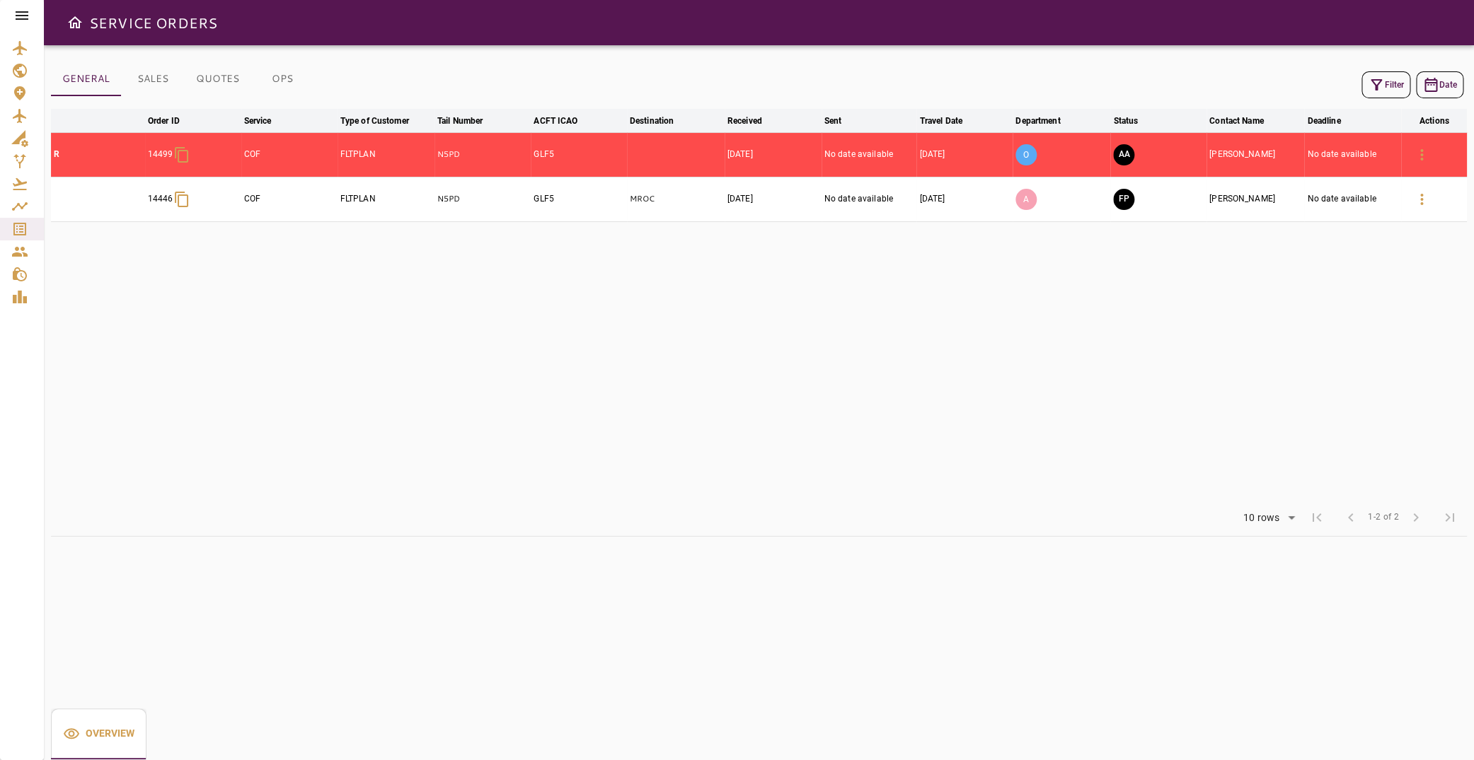
click at [1394, 85] on button "Filter" at bounding box center [1385, 84] width 49 height 27
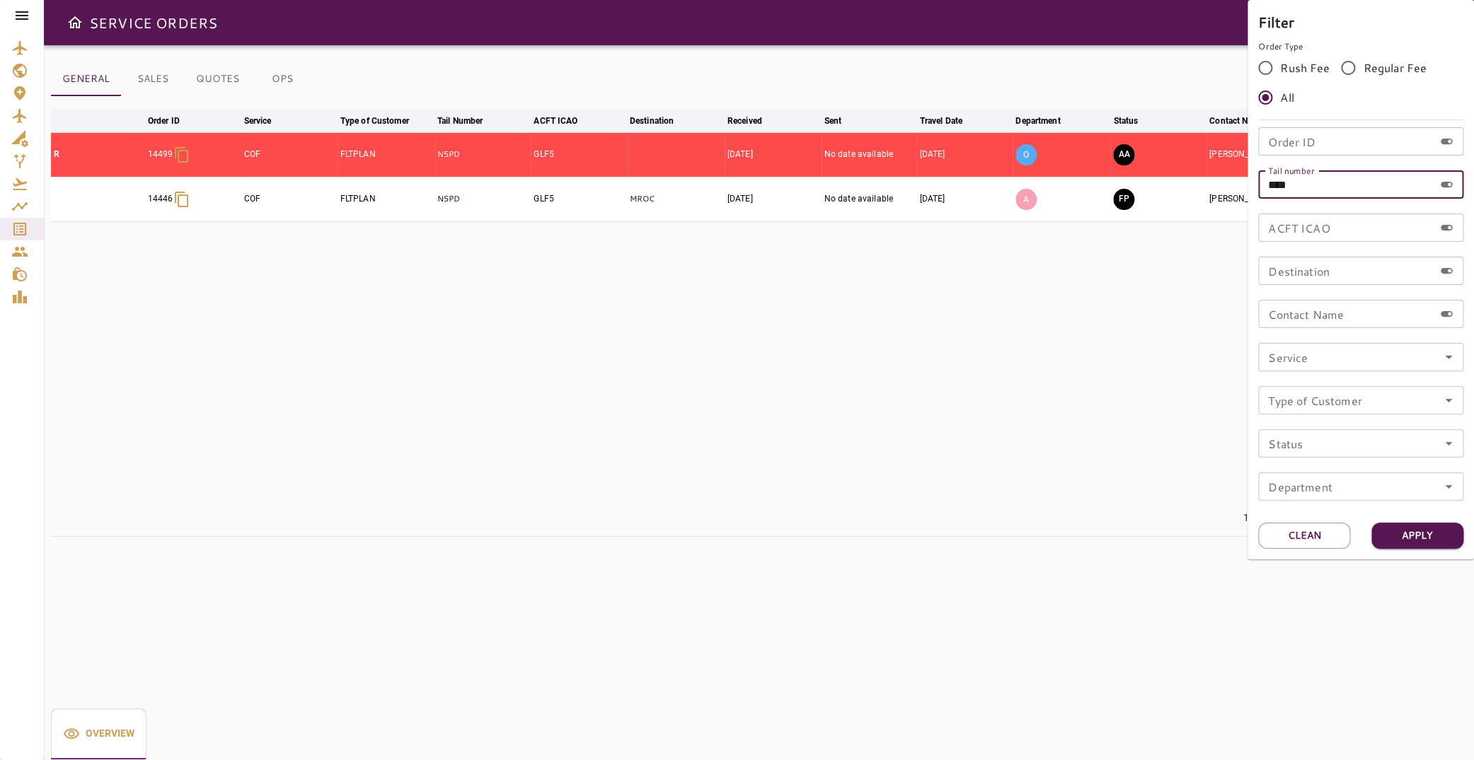
drag, startPoint x: 1309, startPoint y: 187, endPoint x: 1162, endPoint y: 180, distance: 147.3
click at [1258, 180] on input "****" at bounding box center [1345, 184] width 175 height 28
click at [1372, 132] on input "Order ID" at bounding box center [1345, 141] width 175 height 28
type input "*****"
click at [1403, 539] on button "Apply" at bounding box center [1417, 536] width 92 height 26
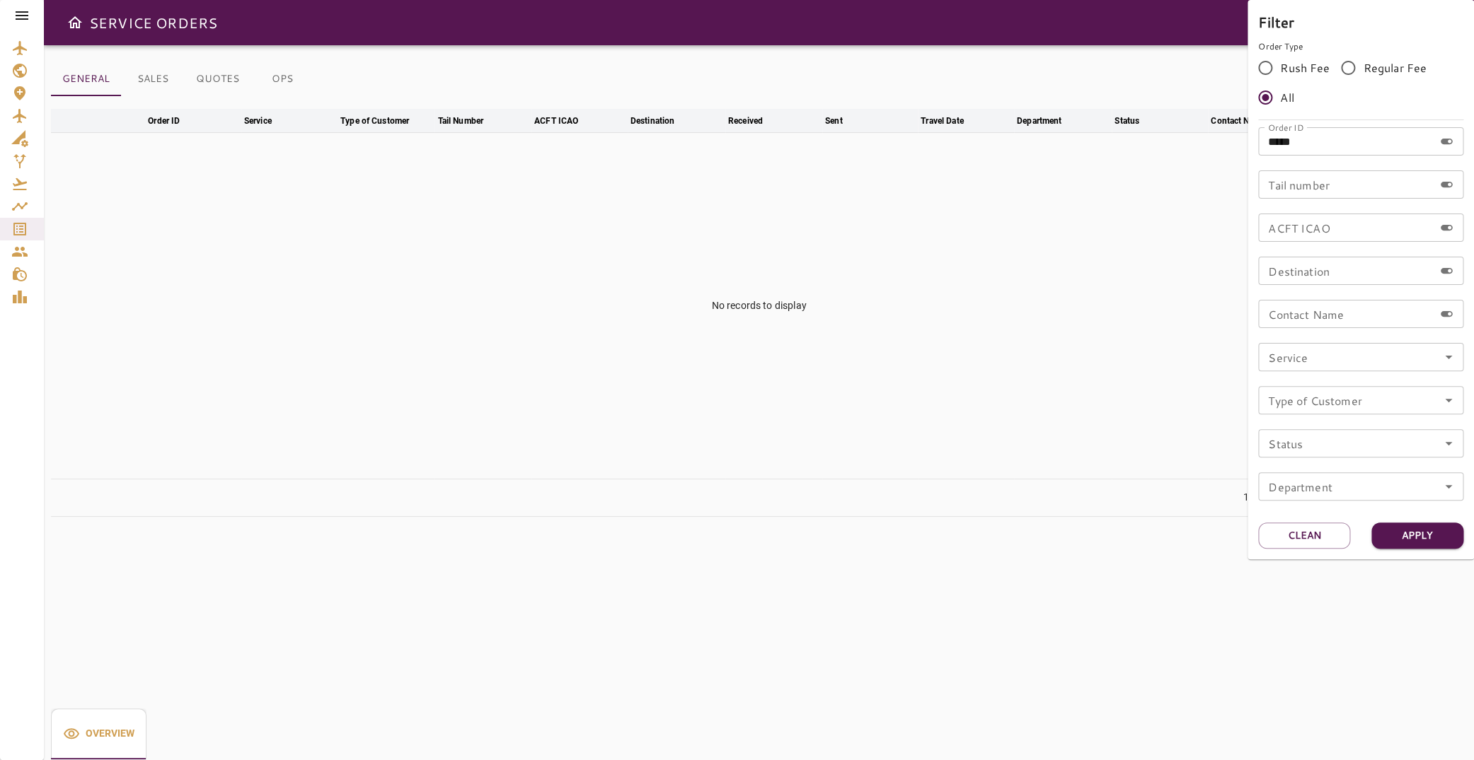
click at [21, 14] on div at bounding box center [737, 380] width 1474 height 760
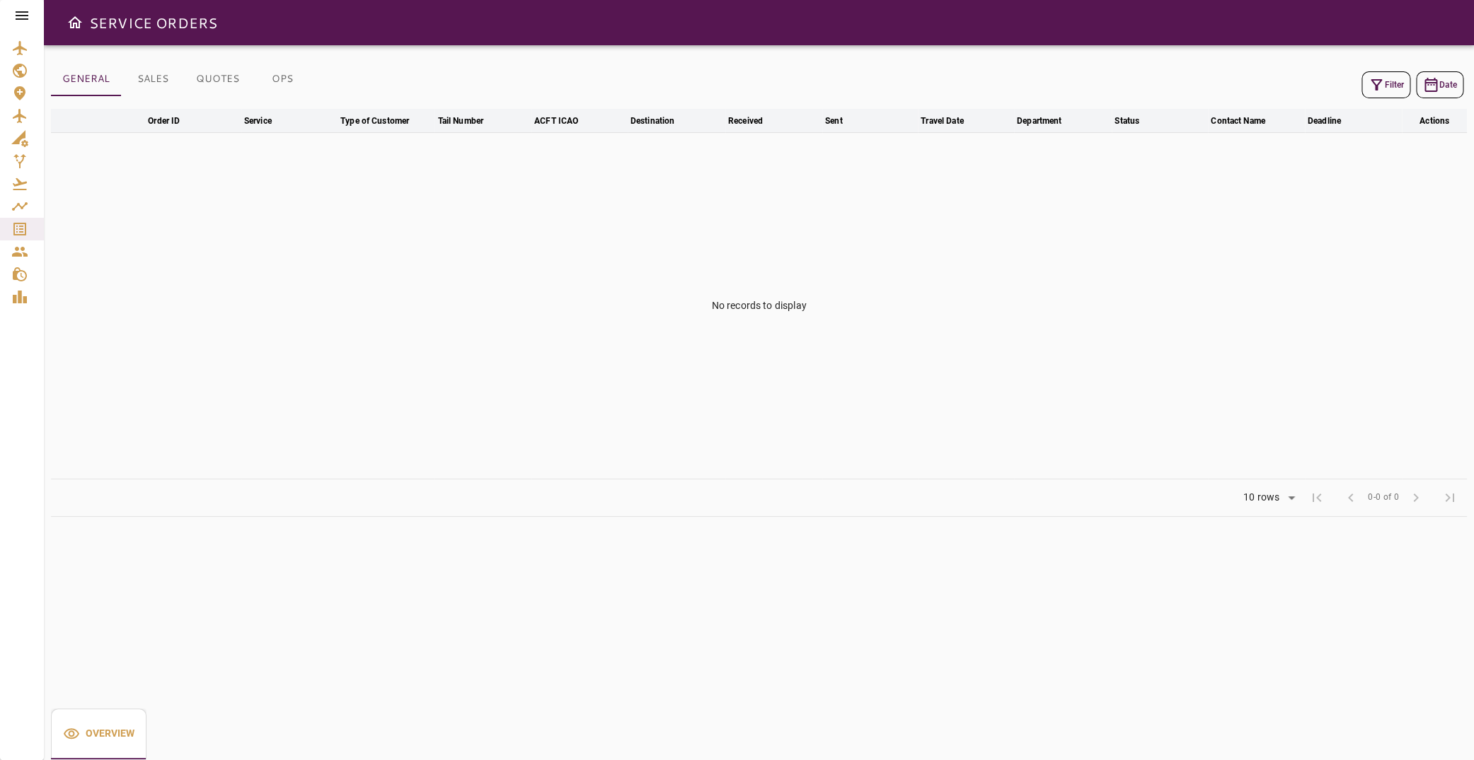
click at [27, 18] on icon at bounding box center [21, 15] width 17 height 17
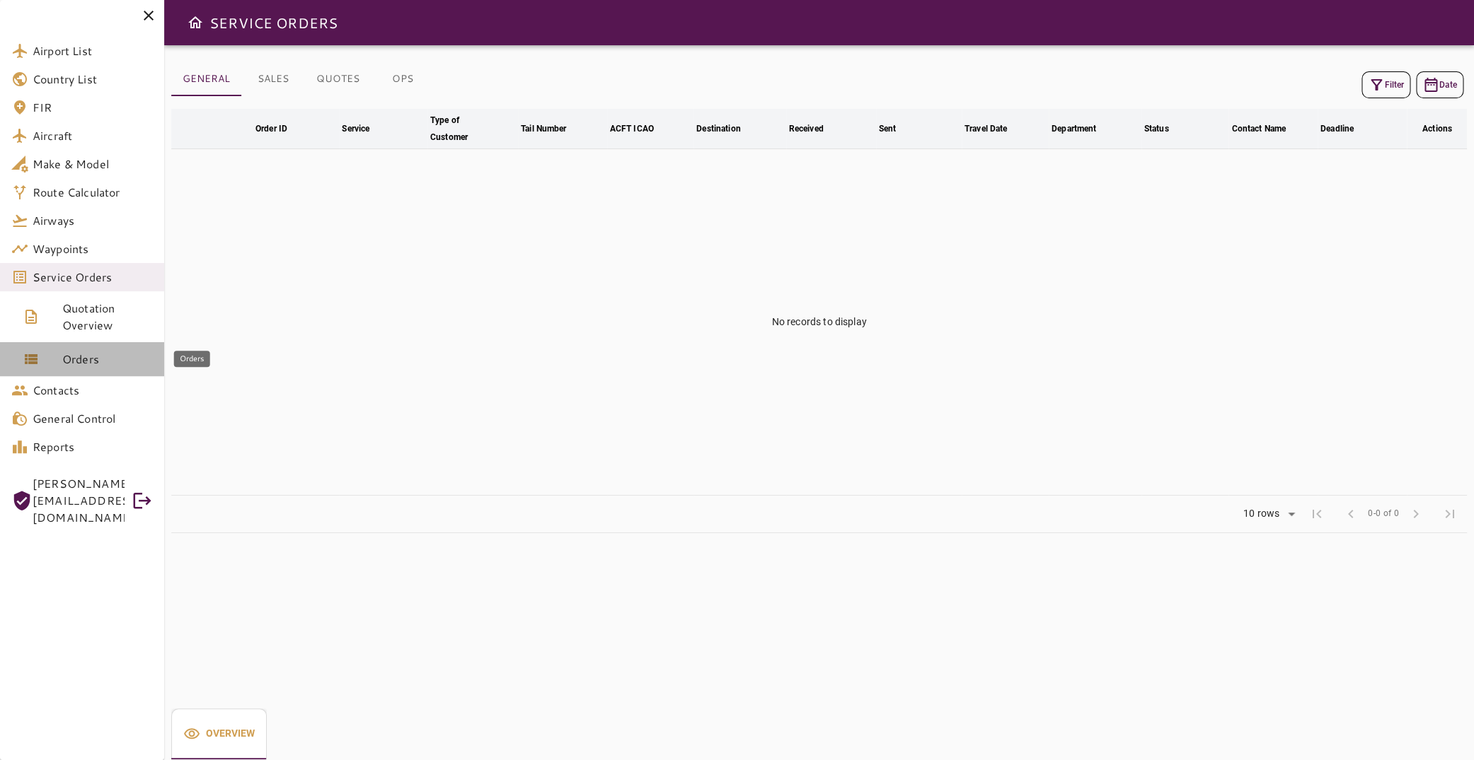
click at [98, 359] on span "Orders" at bounding box center [107, 359] width 91 height 17
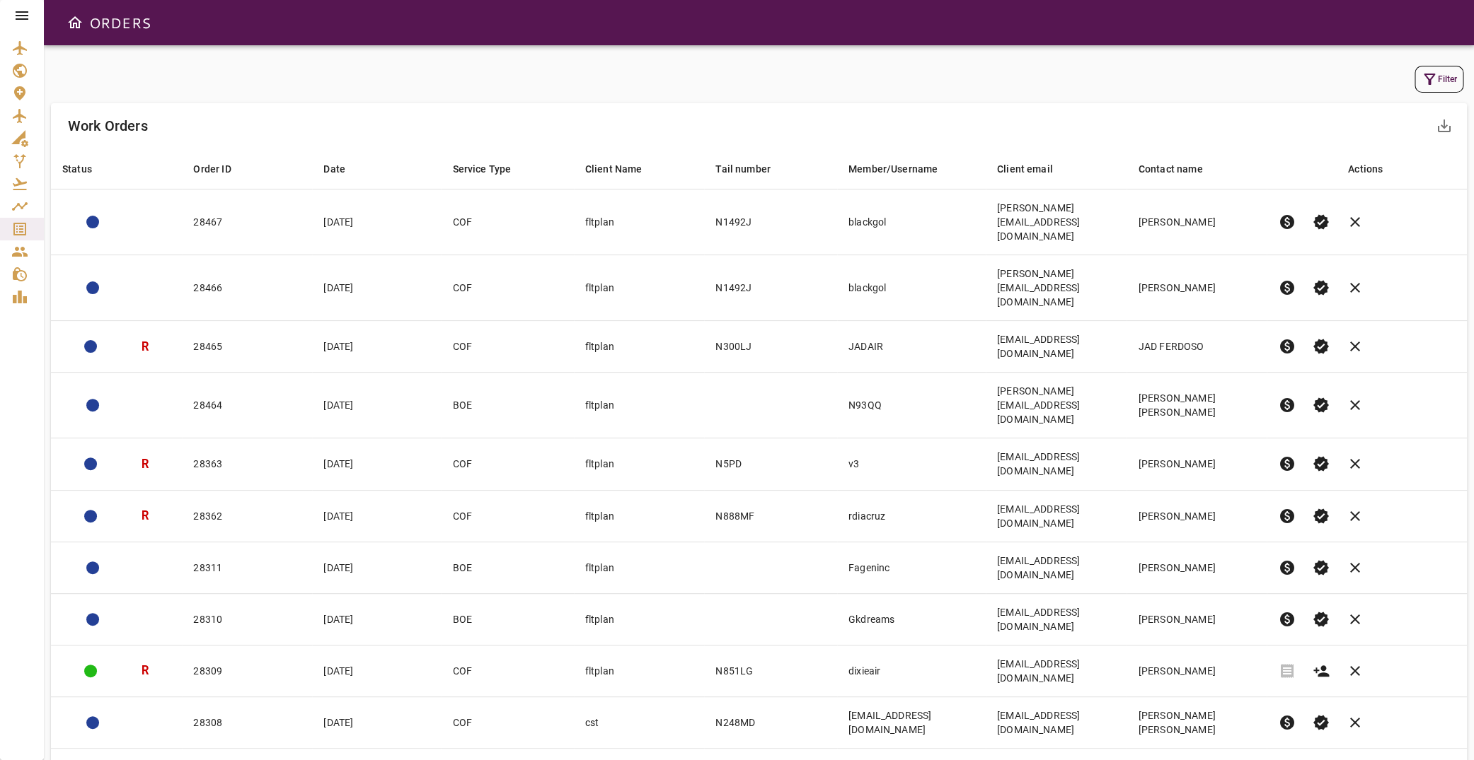
click at [1423, 80] on icon "button" at bounding box center [1428, 79] width 11 height 11
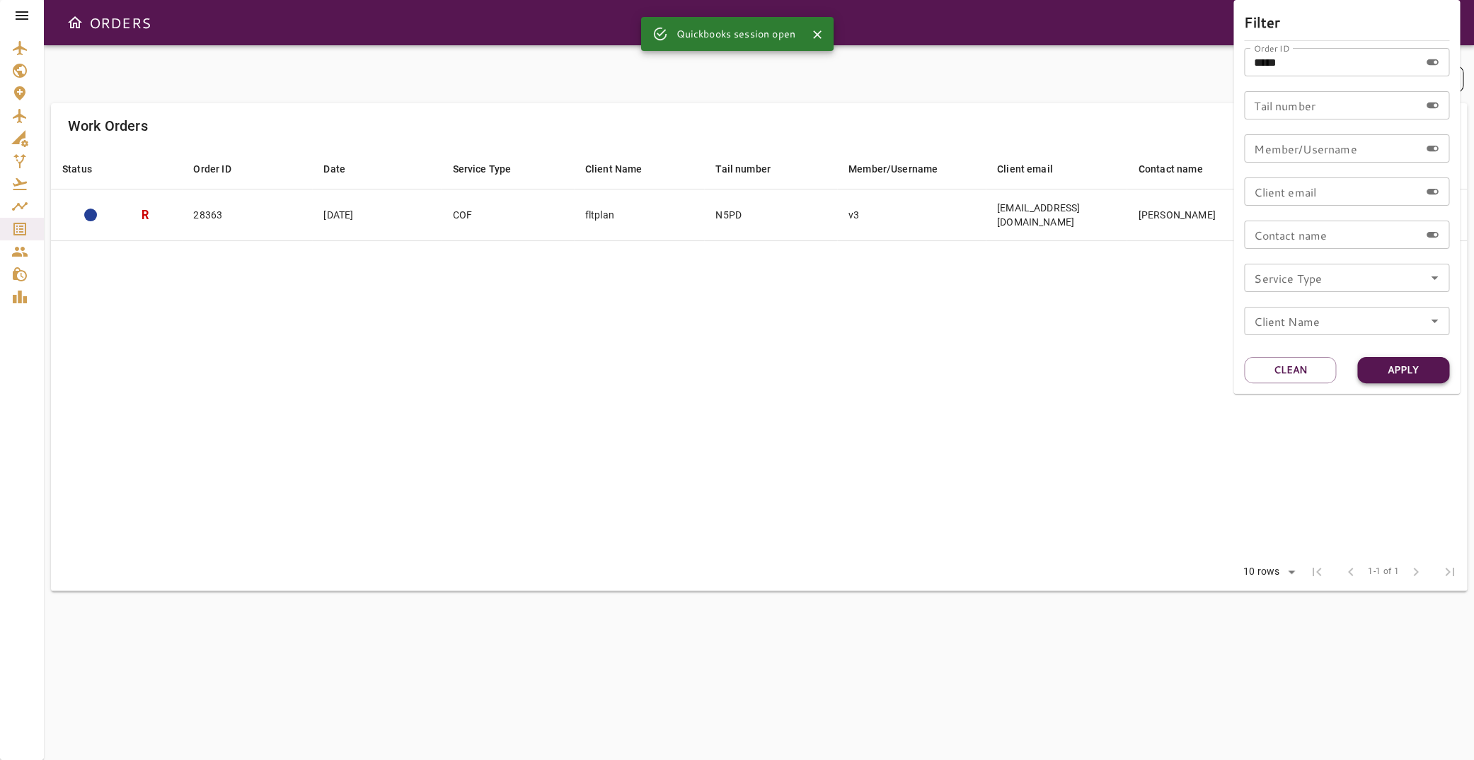
click at [1387, 369] on button "Apply" at bounding box center [1403, 370] width 92 height 26
click at [635, 328] on div at bounding box center [737, 380] width 1474 height 760
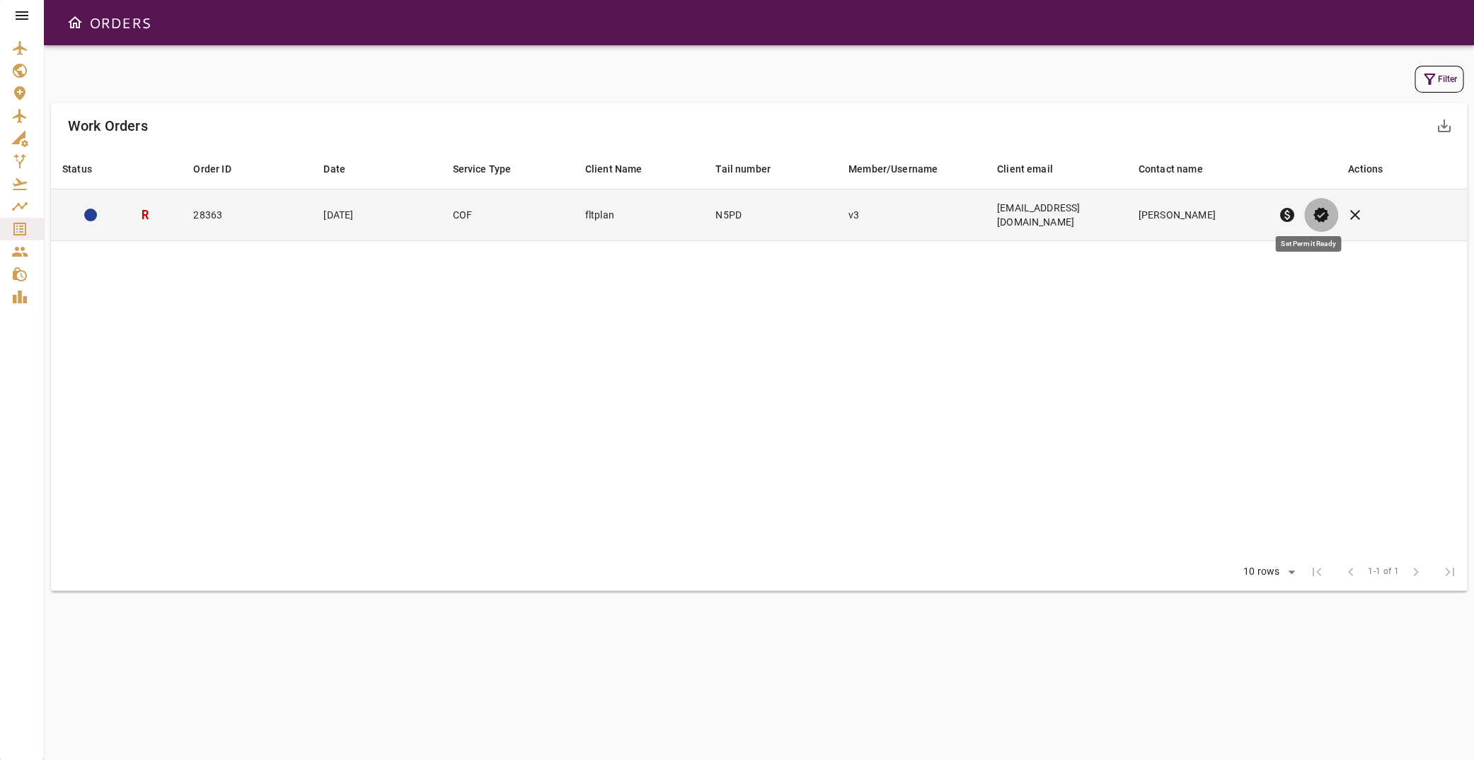
click at [1312, 207] on span "verified" at bounding box center [1320, 215] width 17 height 17
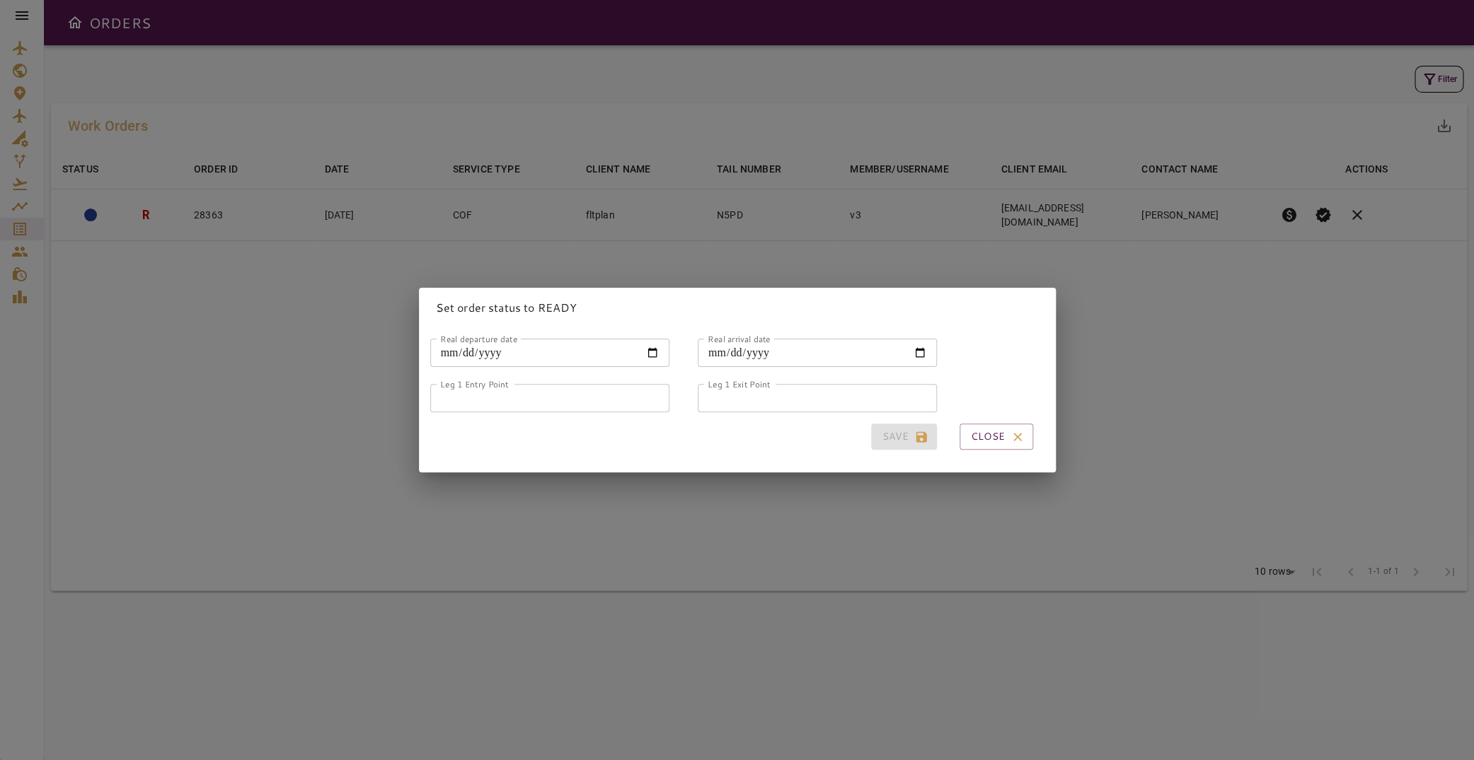
click at [545, 398] on input "Leg 1 Entry Point" at bounding box center [549, 398] width 239 height 28
type input "*****"
click at [647, 347] on input "Real departure date" at bounding box center [549, 353] width 239 height 28
type input "**********"
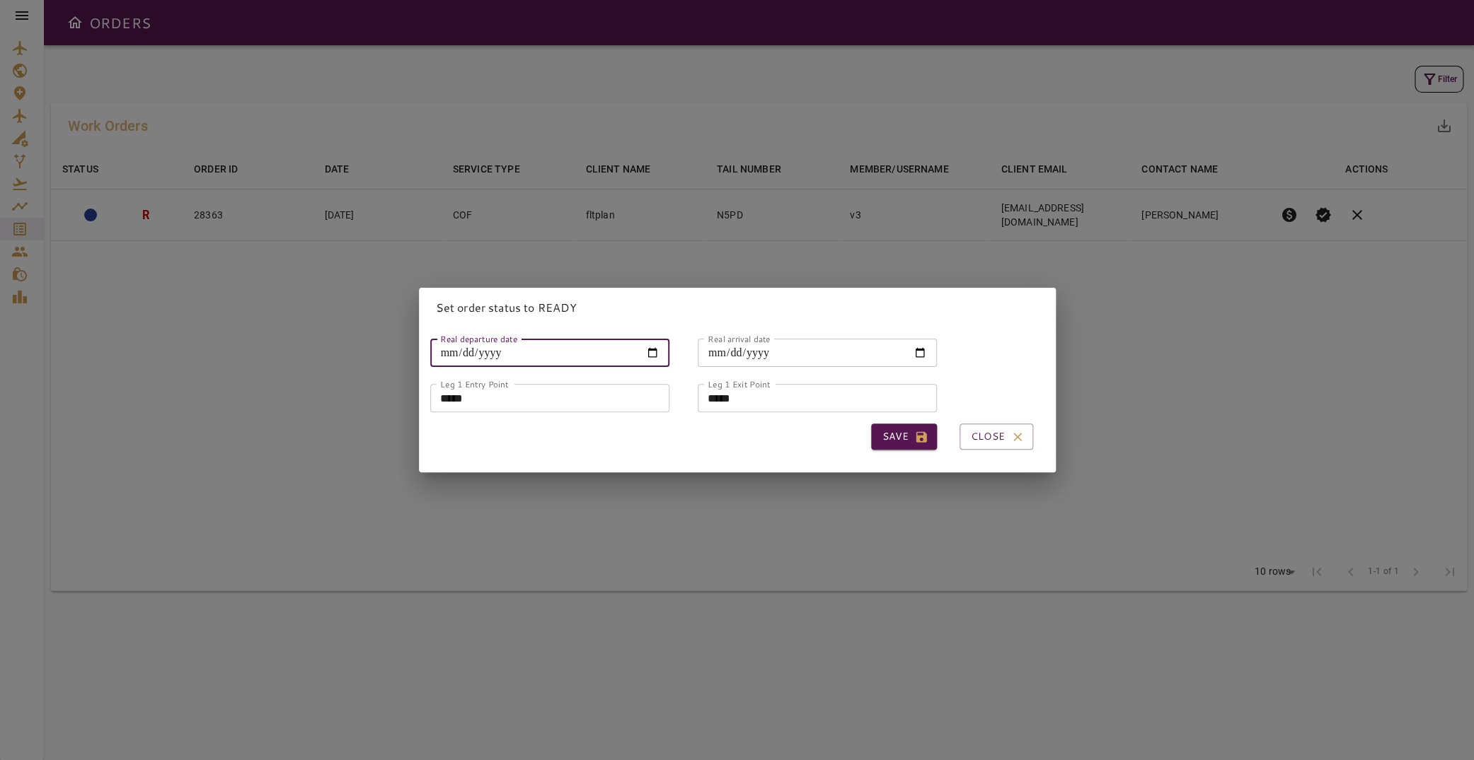
click at [917, 349] on input "Real arrival date" at bounding box center [816, 353] width 239 height 28
click at [910, 347] on input "Real arrival date" at bounding box center [816, 353] width 239 height 28
type input "**********"
click at [891, 430] on button "Save" at bounding box center [904, 437] width 66 height 26
